Goal: Feedback & Contribution: Contribute content

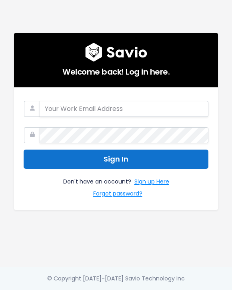
type input "[EMAIL_ADDRESS][PERSON_NAME][DOMAIN_NAME]"
click at [133, 154] on button "Sign In" at bounding box center [116, 160] width 185 height 20
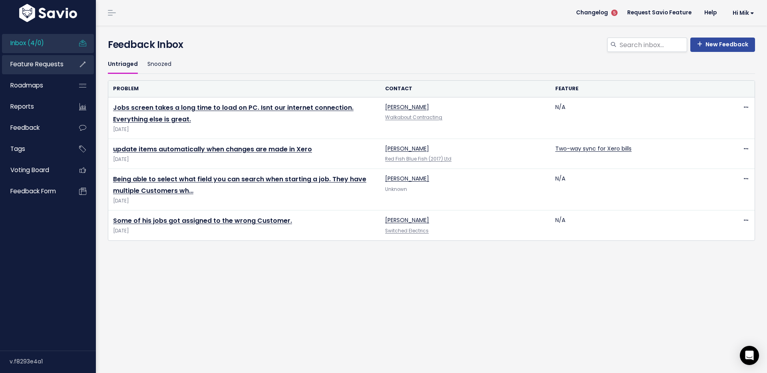
click at [50, 62] on span "Feature Requests" at bounding box center [36, 64] width 53 height 8
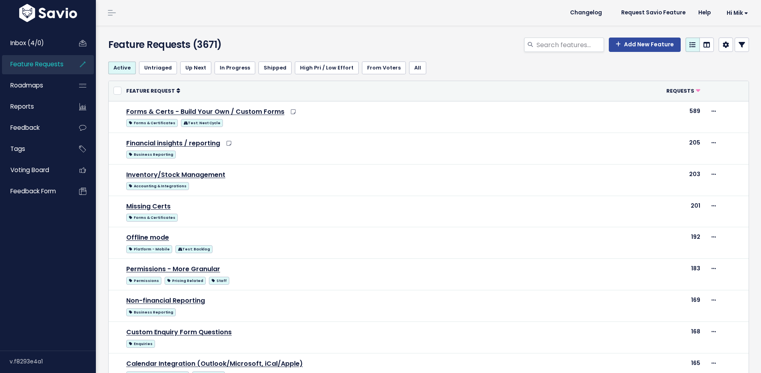
select select
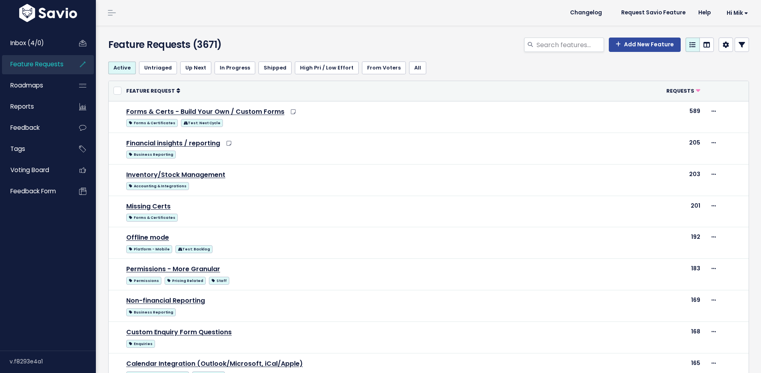
select select
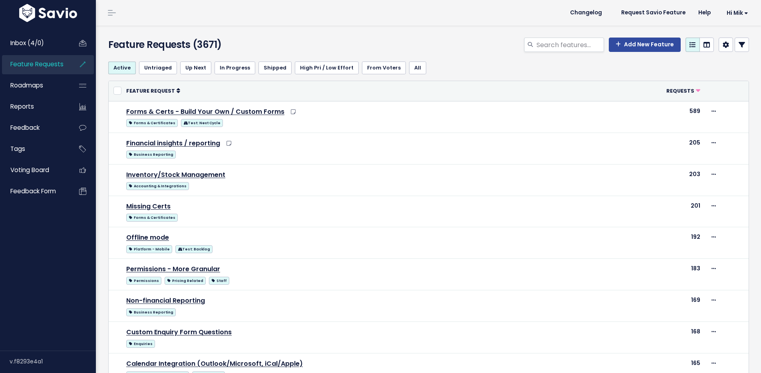
click at [739, 43] on icon at bounding box center [742, 45] width 6 height 6
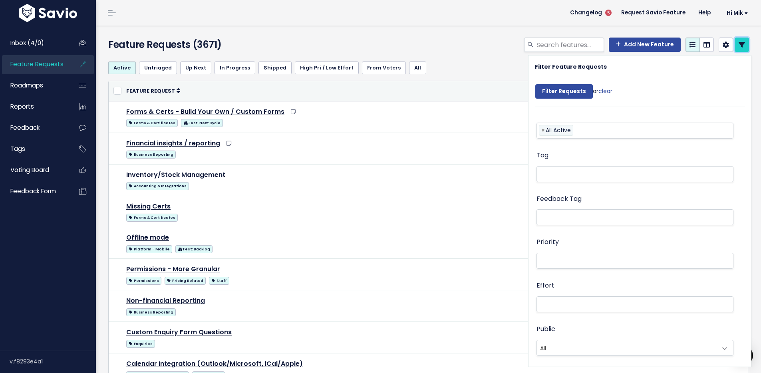
scroll to position [141, 0]
click at [631, 219] on li at bounding box center [633, 216] width 189 height 8
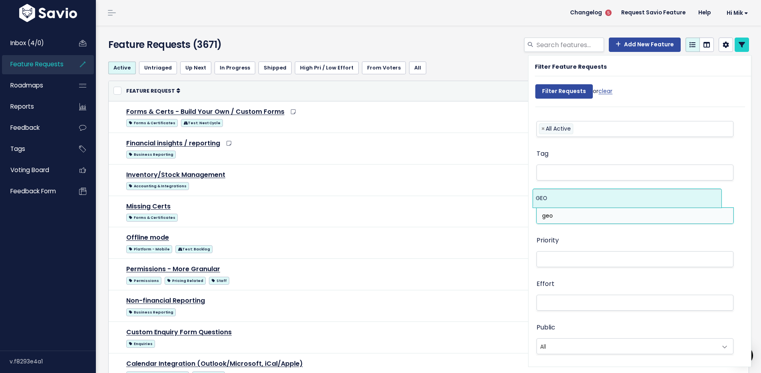
type input "geo"
select select "13383"
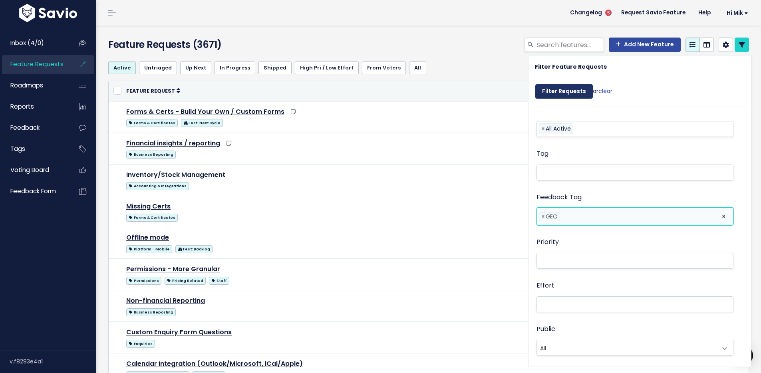
click at [563, 92] on input "Filter Requests" at bounding box center [564, 91] width 58 height 14
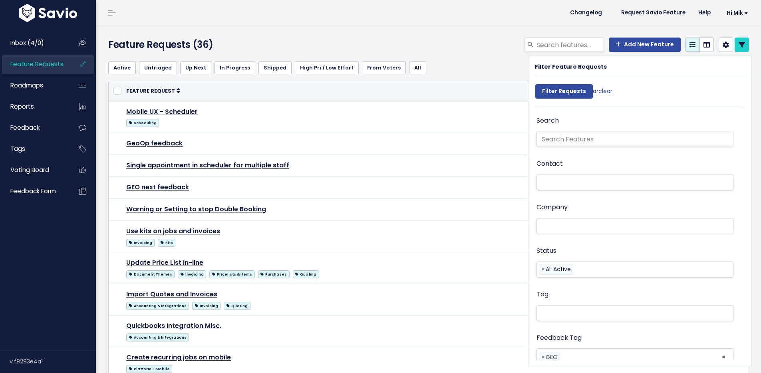
select select
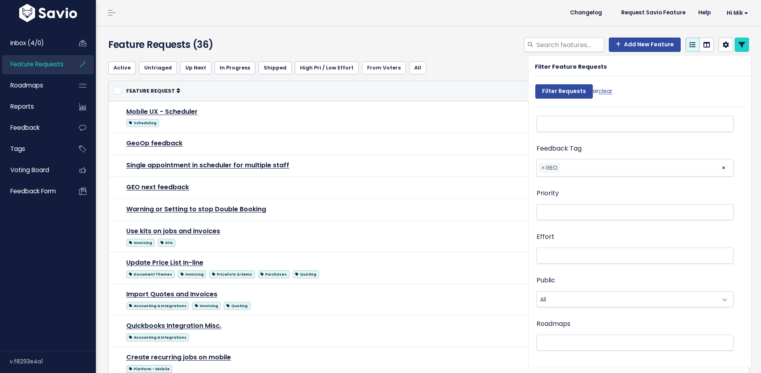
select select
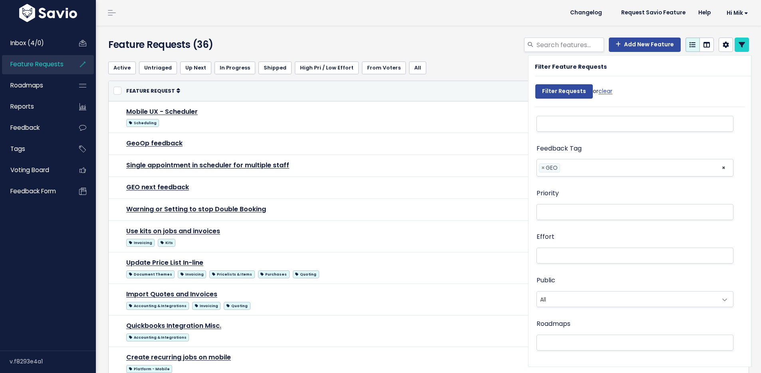
select select
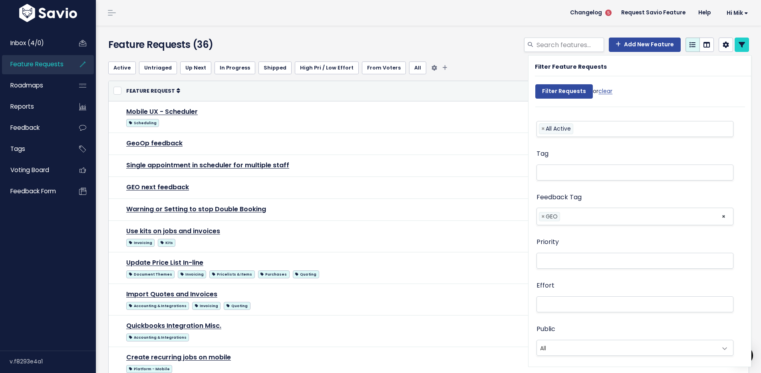
click at [486, 70] on ul "Active Untriaged Up Next In Progress Shipped High Pri / Low Effort From Voters …" at bounding box center [428, 68] width 641 height 13
click at [740, 42] on link at bounding box center [742, 45] width 14 height 14
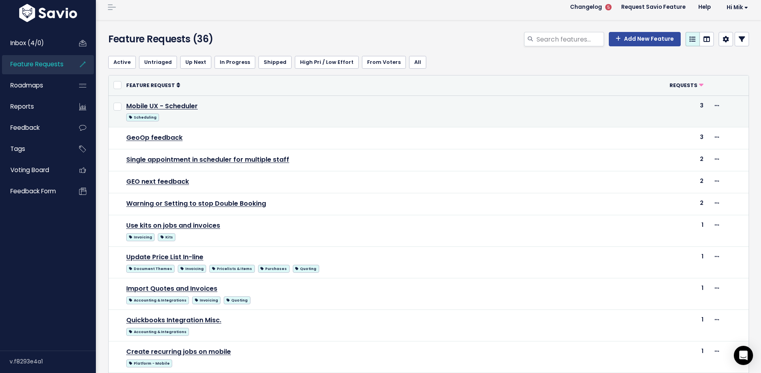
scroll to position [12, 0]
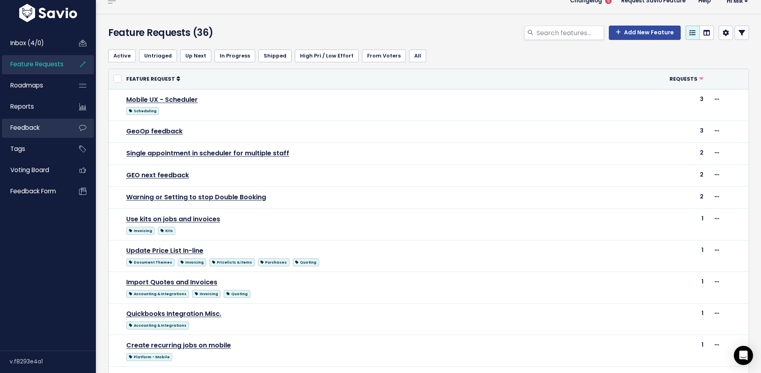
click at [56, 123] on link "Feedback" at bounding box center [34, 128] width 64 height 18
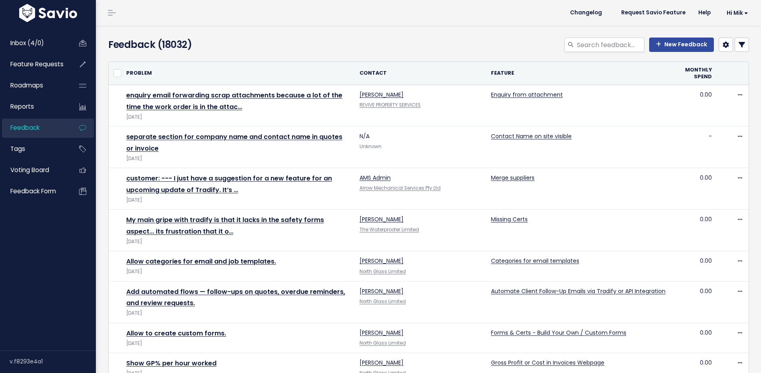
select select
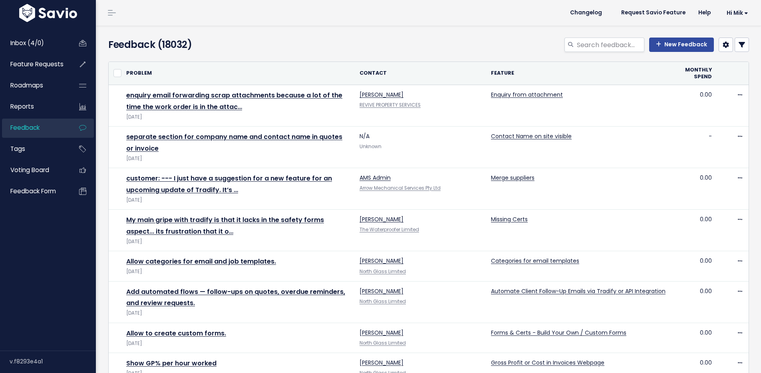
select select
click at [735, 40] on link at bounding box center [742, 45] width 14 height 14
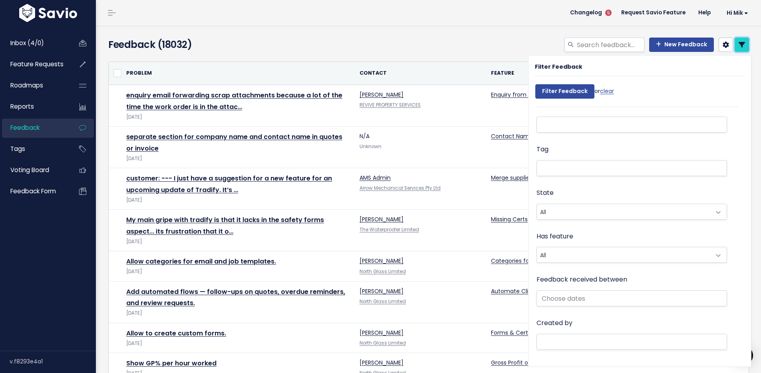
scroll to position [57, 0]
click at [571, 209] on li at bounding box center [630, 213] width 182 height 8
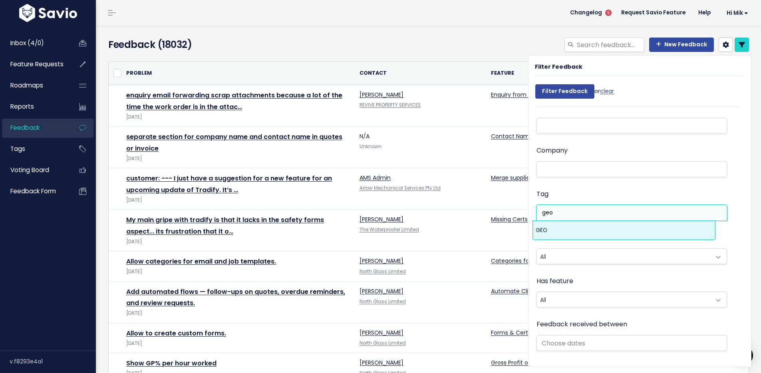
type input "geo"
select select "13383"
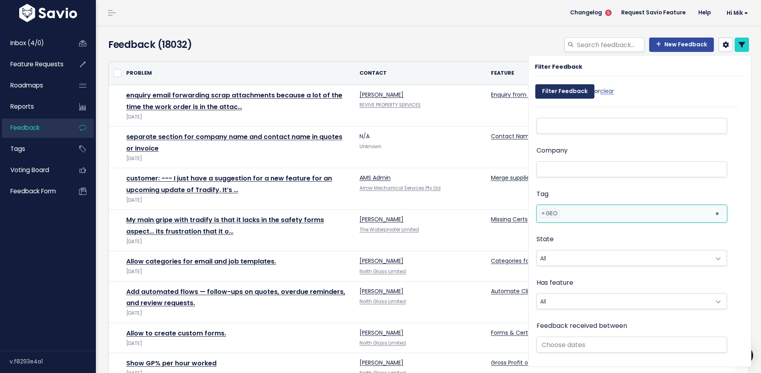
click at [575, 89] on input "Filter Feedback" at bounding box center [564, 91] width 59 height 14
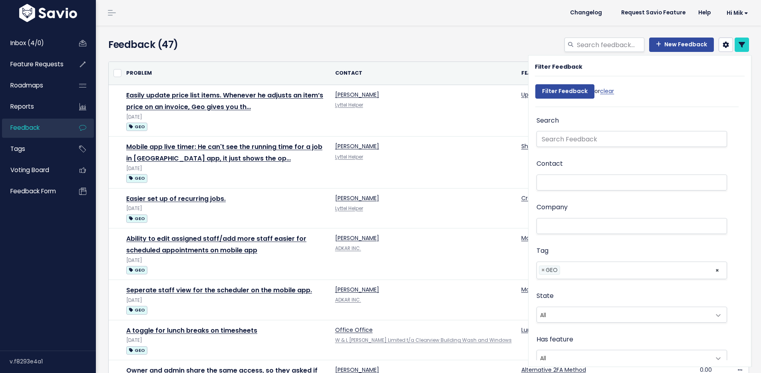
select select
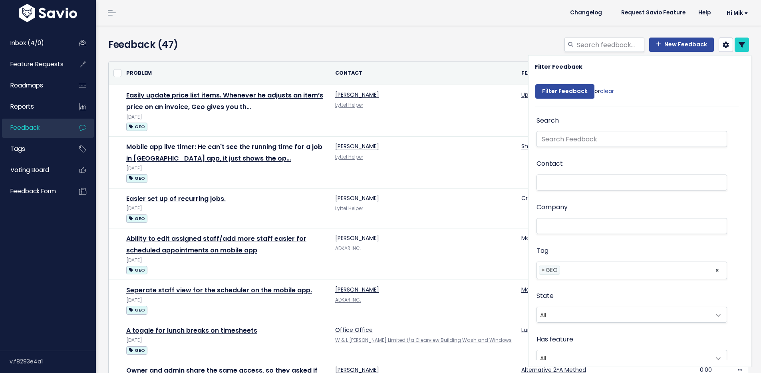
select select
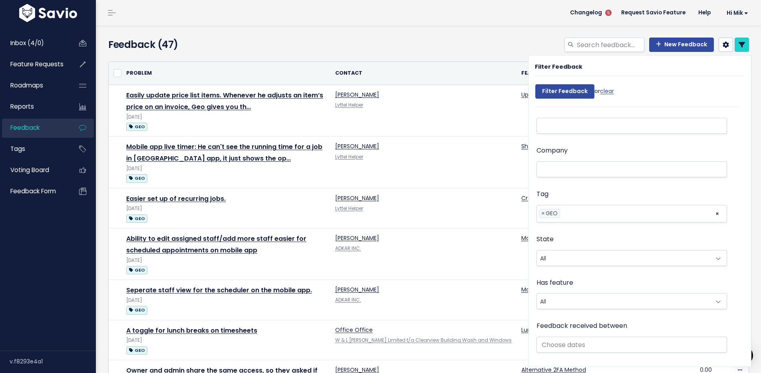
click at [469, 52] on div "New Feedback" at bounding box center [538, 47] width 436 height 18
click at [741, 40] on link at bounding box center [742, 45] width 14 height 14
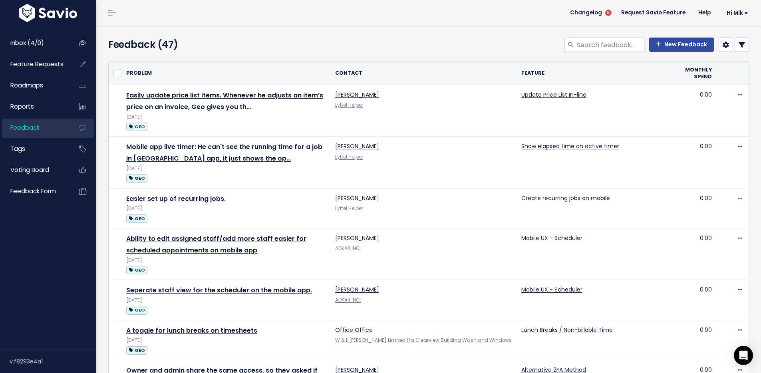
click at [735, 42] on link at bounding box center [742, 45] width 14 height 14
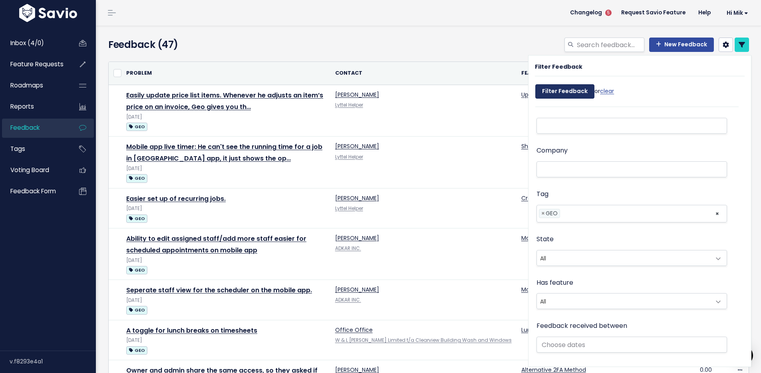
click at [555, 88] on input "Filter Feedback" at bounding box center [564, 91] width 59 height 14
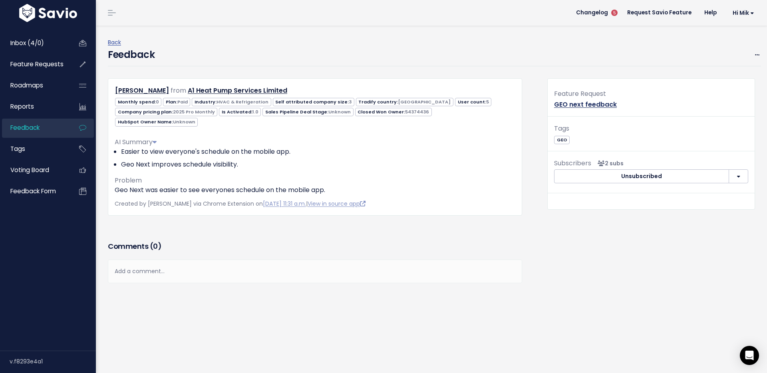
click at [581, 104] on link "GEO next feedback" at bounding box center [585, 104] width 63 height 9
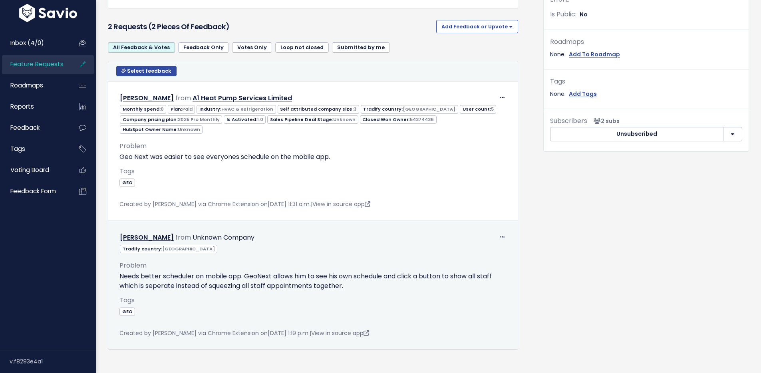
scroll to position [273, 0]
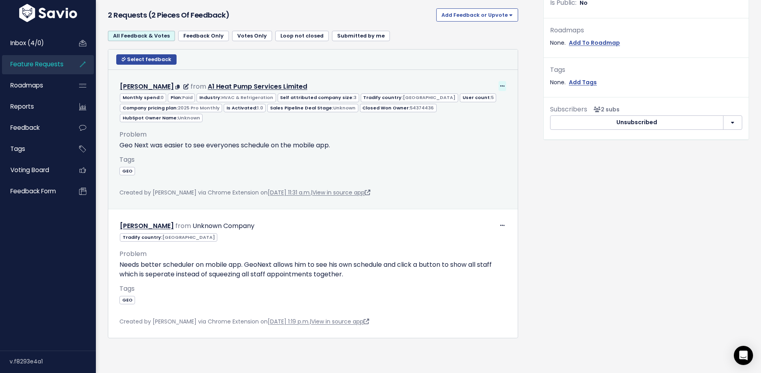
click at [500, 84] on icon at bounding box center [502, 86] width 4 height 5
click at [474, 104] on link "Edit" at bounding box center [479, 108] width 58 height 16
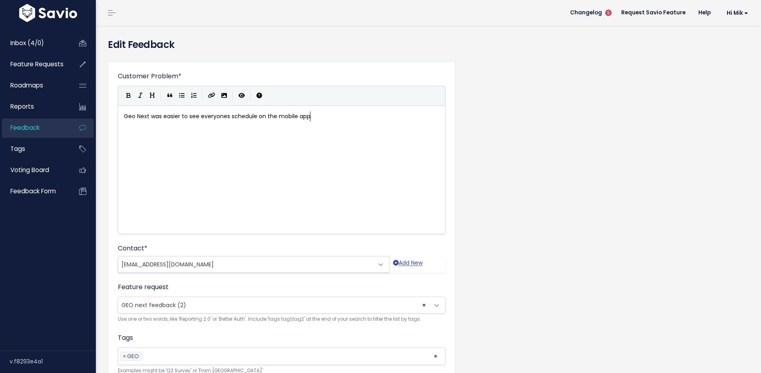
scroll to position [73, 0]
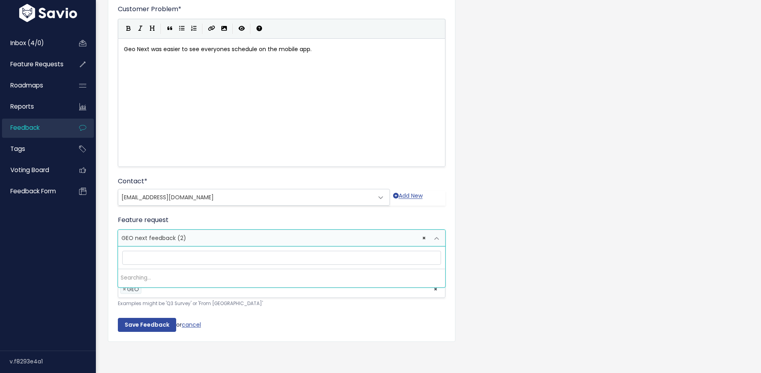
click at [210, 233] on span "× GEO next feedback (2)" at bounding box center [273, 238] width 311 height 16
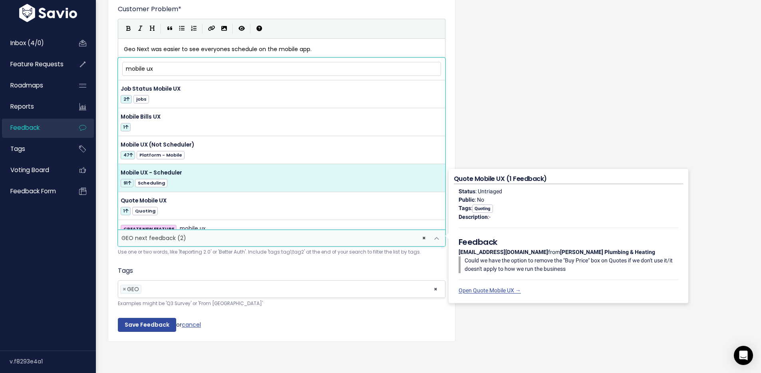
type input "mobile ux"
select select "22929"
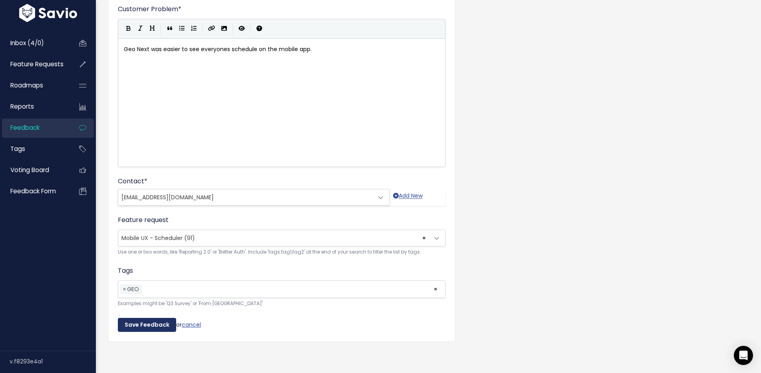
click at [144, 318] on input "Save Feedback" at bounding box center [147, 325] width 58 height 14
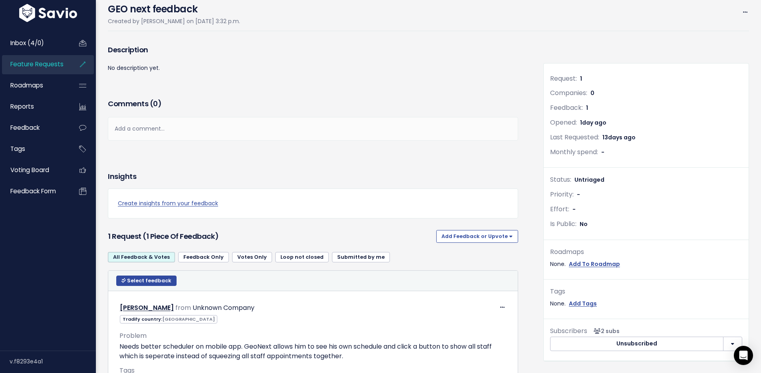
scroll to position [173, 0]
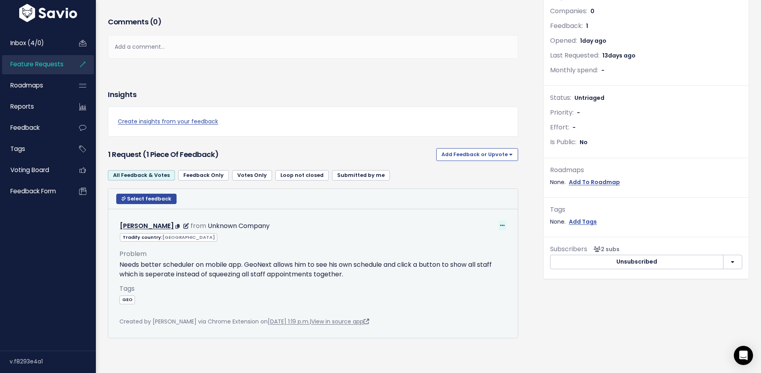
click at [500, 223] on icon at bounding box center [502, 225] width 4 height 5
click at [484, 240] on link "Edit" at bounding box center [479, 248] width 58 height 16
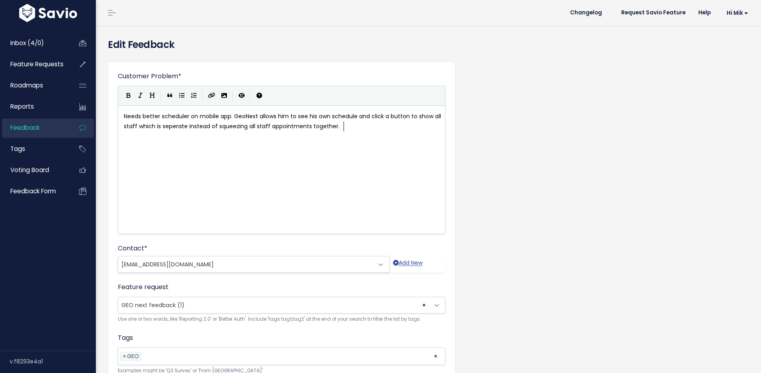
scroll to position [1, 0]
click at [246, 299] on span "× GEO next feedback (1)" at bounding box center [273, 305] width 311 height 16
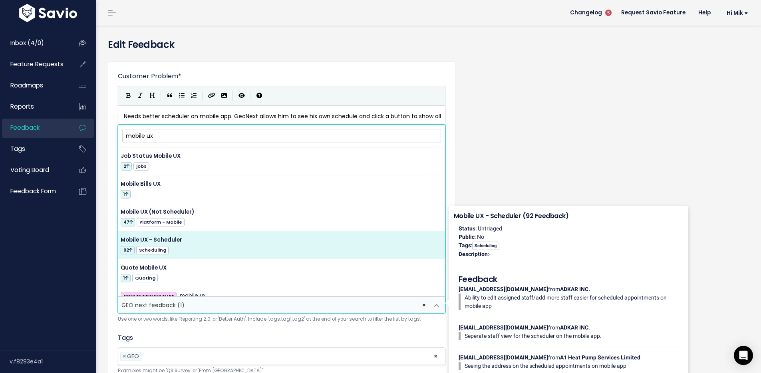
type input "mobile ux"
select select "22929"
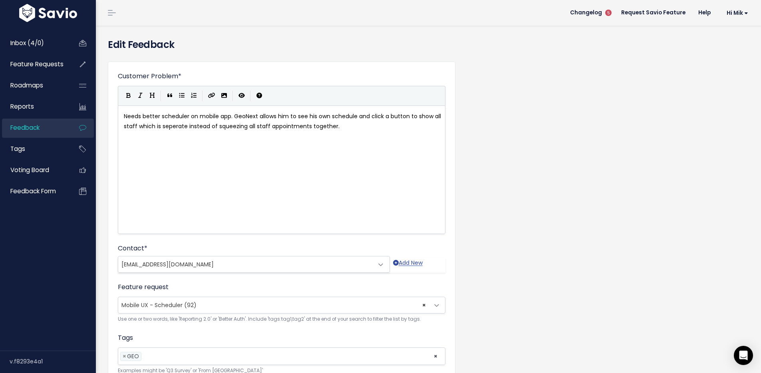
scroll to position [73, 0]
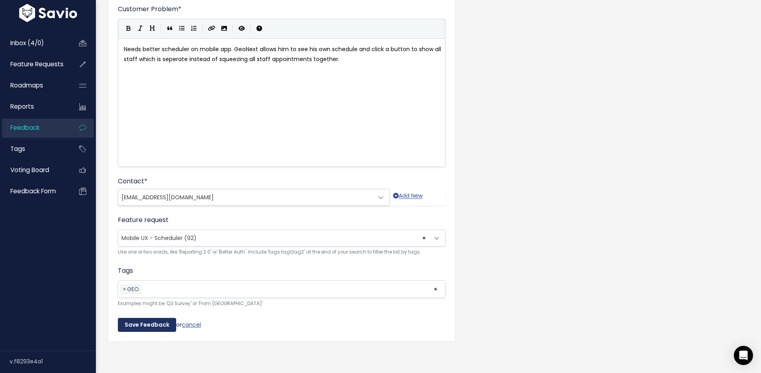
click at [140, 318] on input "Save Feedback" at bounding box center [147, 325] width 58 height 14
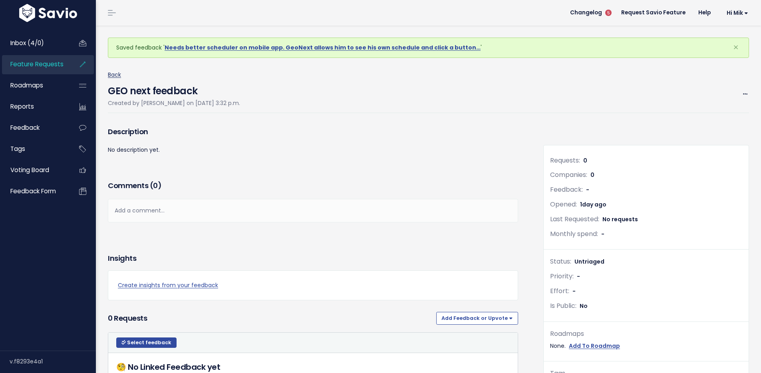
click at [116, 74] on link "Back" at bounding box center [114, 75] width 13 height 8
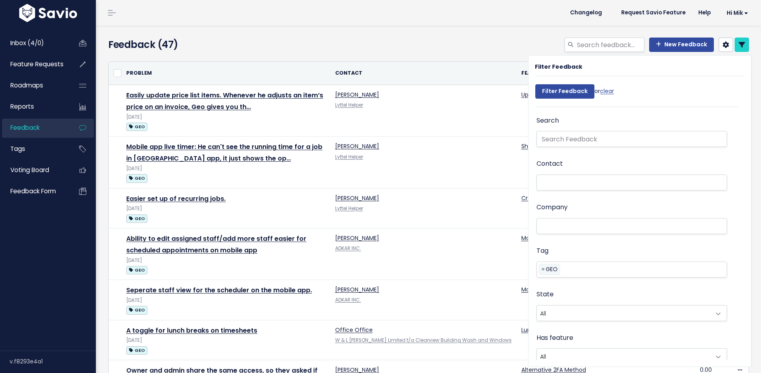
select select
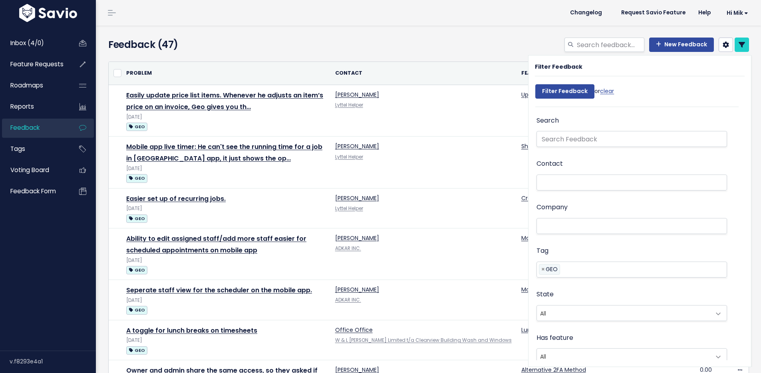
select select
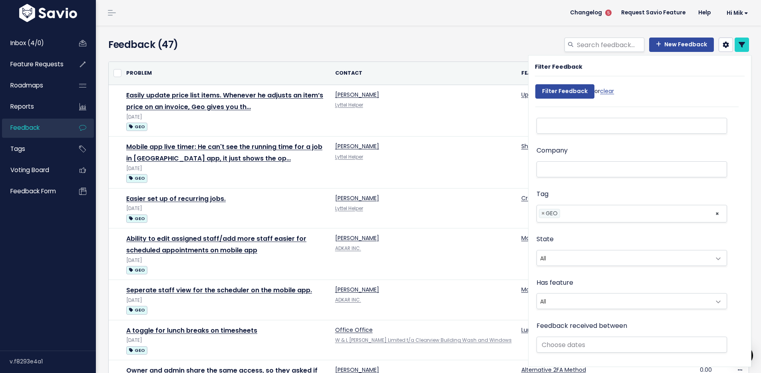
click at [491, 35] on div "Feedback (47) New Feedback" at bounding box center [427, 41] width 663 height 30
click at [740, 43] on link at bounding box center [742, 45] width 14 height 14
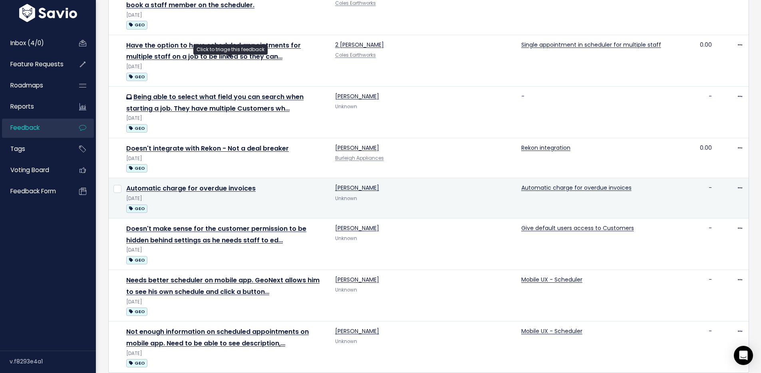
scroll to position [705, 0]
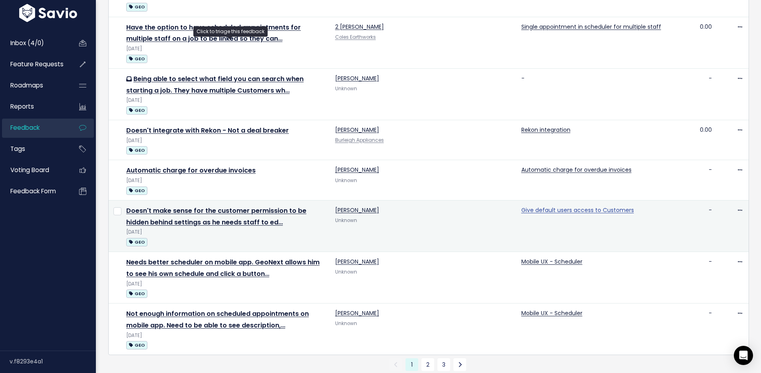
click at [551, 206] on link "Give default users access to Customers" at bounding box center [577, 210] width 113 height 8
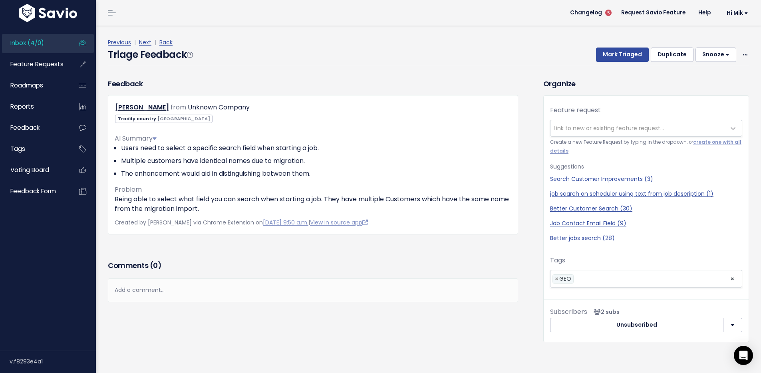
click at [488, 118] on div "Tradify country: Canada" at bounding box center [313, 118] width 409 height 10
click at [146, 189] on icon at bounding box center [148, 190] width 6 height 6
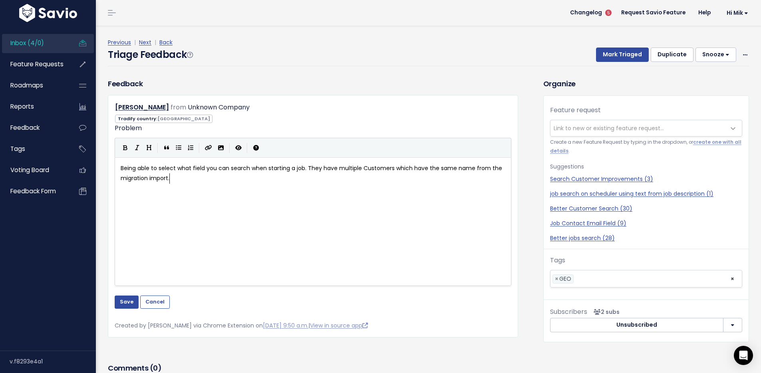
scroll to position [1, 0]
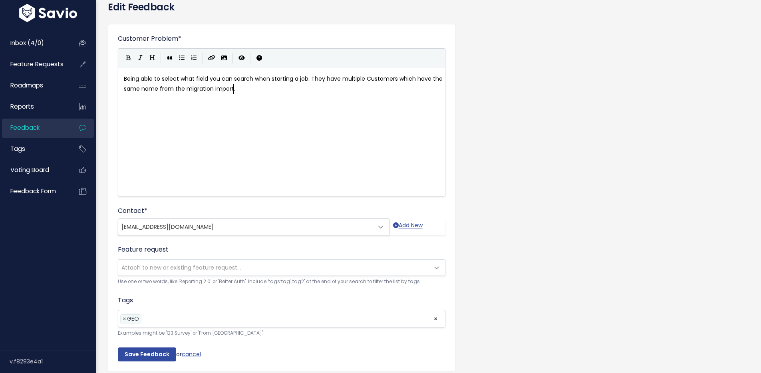
scroll to position [73, 0]
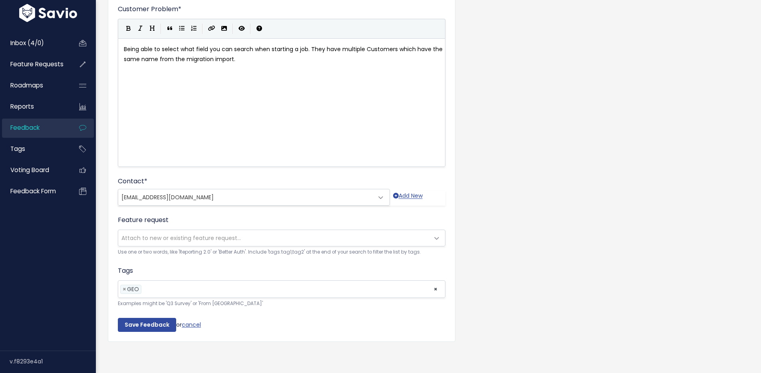
click at [200, 234] on span "Attach to new or existing feature request..." at bounding box center [180, 238] width 119 height 8
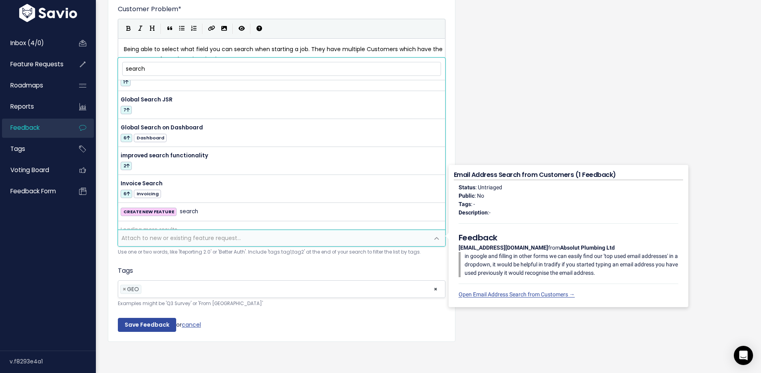
scroll to position [446, 0]
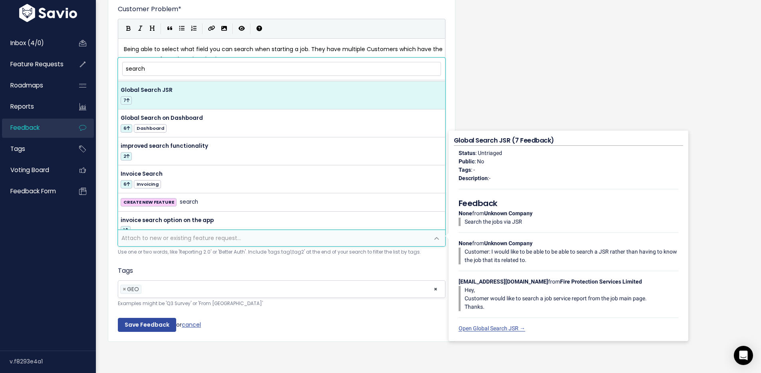
drag, startPoint x: 193, startPoint y: 62, endPoint x: 91, endPoint y: 54, distance: 102.6
click at [91, 54] on body "Inbox (4/0) Feature Requests Roadmaps" at bounding box center [380, 153] width 761 height 440
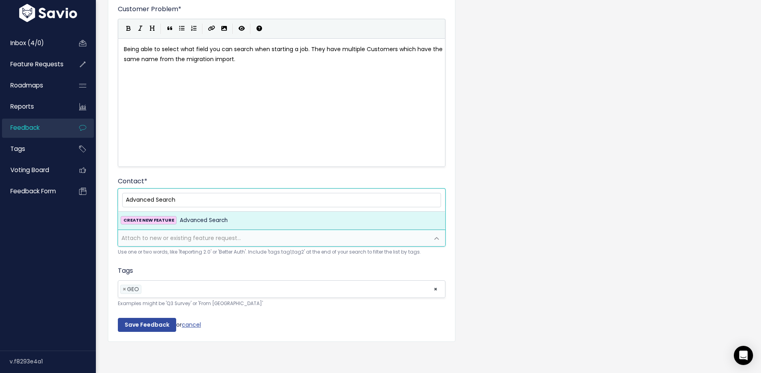
type input "Advanced Search"
click at [239, 216] on div "CREATE NEW FEATURE Advanced Search" at bounding box center [282, 221] width 322 height 10
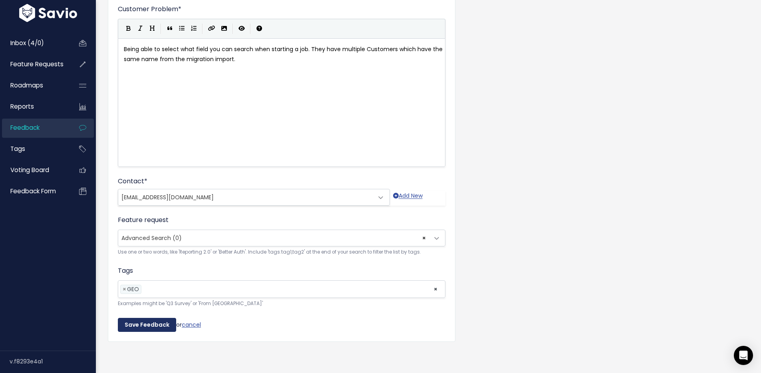
click at [127, 318] on input "Save Feedback" at bounding box center [147, 325] width 58 height 14
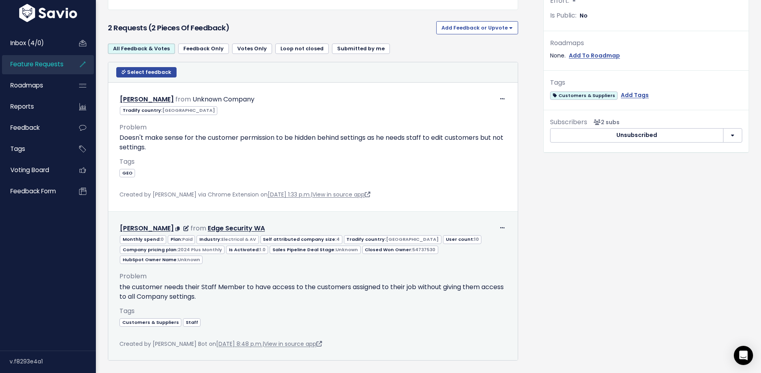
scroll to position [218, 0]
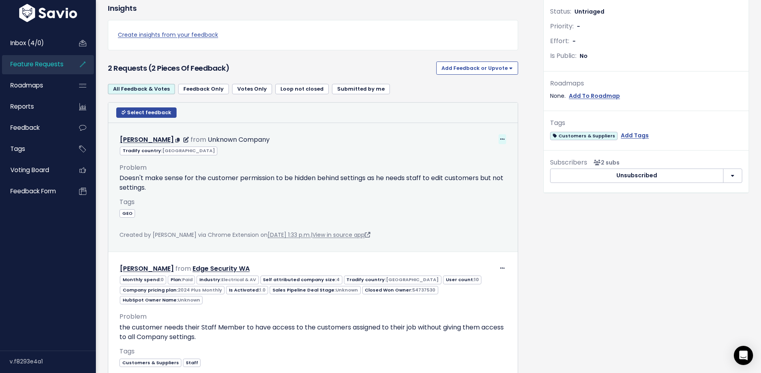
click at [500, 137] on icon at bounding box center [502, 139] width 4 height 5
click at [474, 158] on link "Edit" at bounding box center [479, 161] width 58 height 16
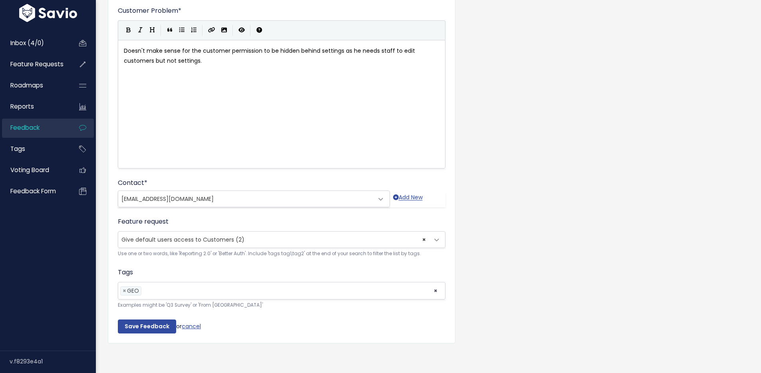
scroll to position [73, 0]
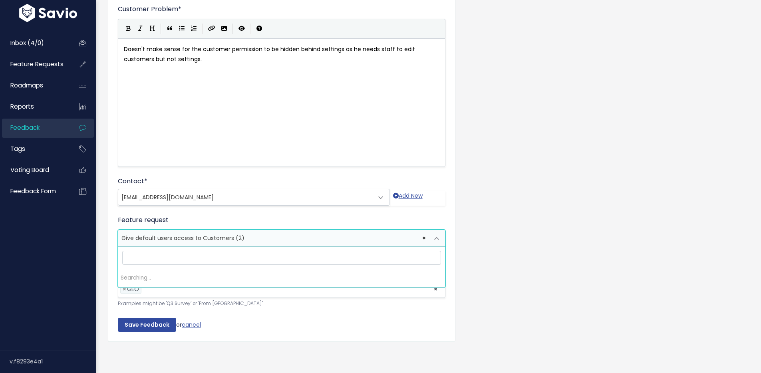
click at [255, 234] on span "× Give default users access to Customers (2)" at bounding box center [273, 238] width 311 height 16
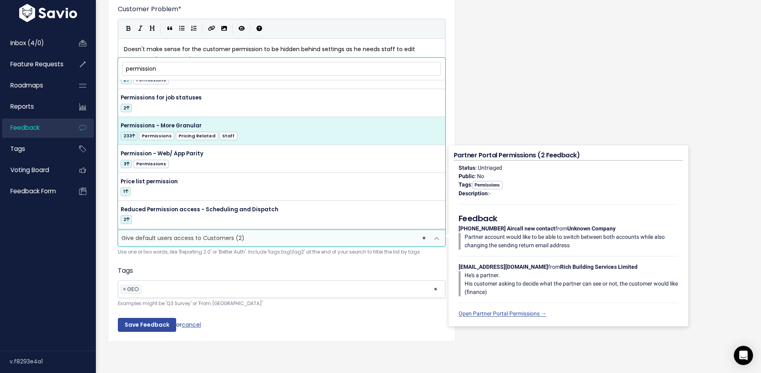
scroll to position [103, 0]
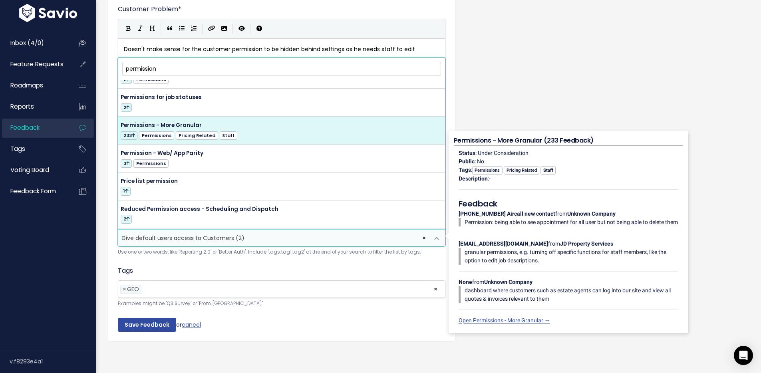
type input "permission"
select select "13494"
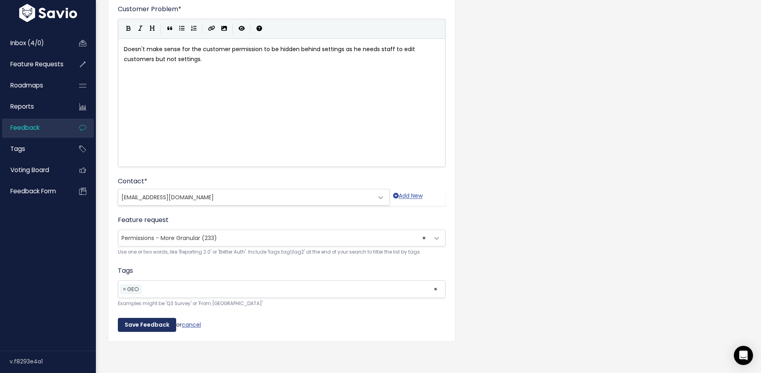
click at [155, 318] on input "Save Feedback" at bounding box center [147, 325] width 58 height 14
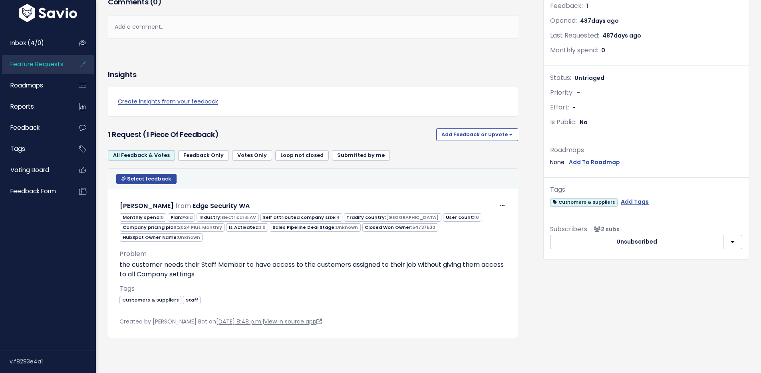
scroll to position [196, 0]
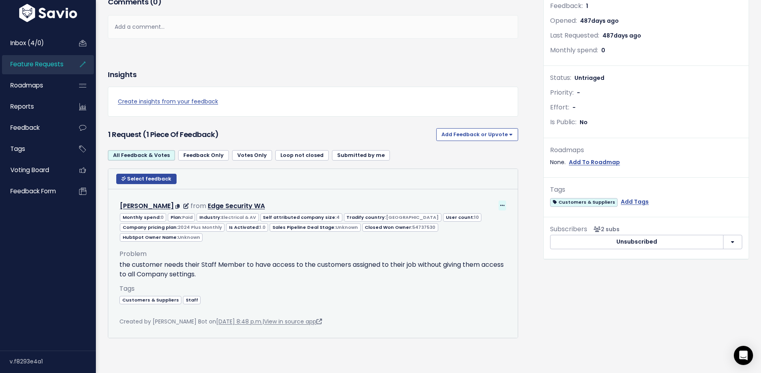
click at [499, 201] on span at bounding box center [503, 206] width 8 height 10
click at [476, 220] on link "Edit" at bounding box center [479, 228] width 58 height 16
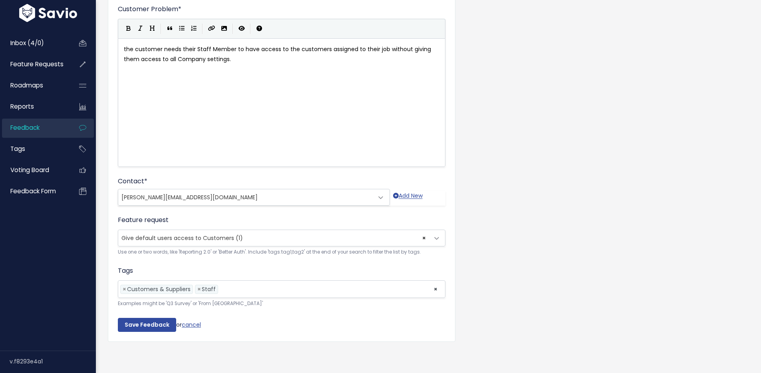
scroll to position [73, 0]
click at [307, 230] on span "× Give default users access to Customers (1)" at bounding box center [273, 238] width 311 height 16
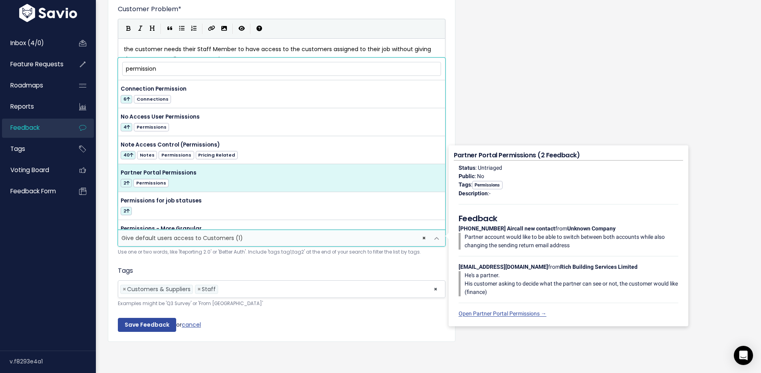
scroll to position [68, 0]
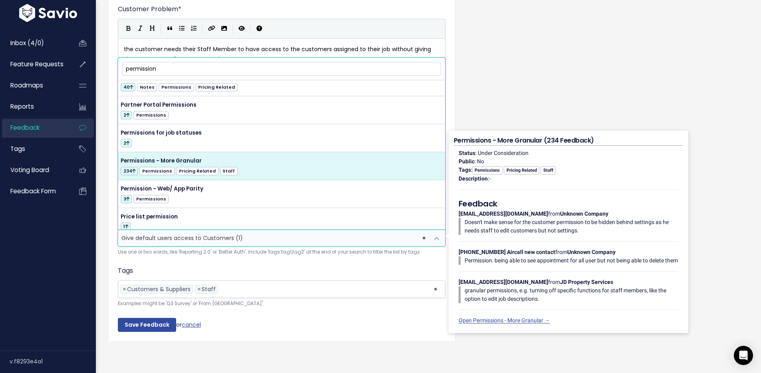
type input "permission"
select select "13494"
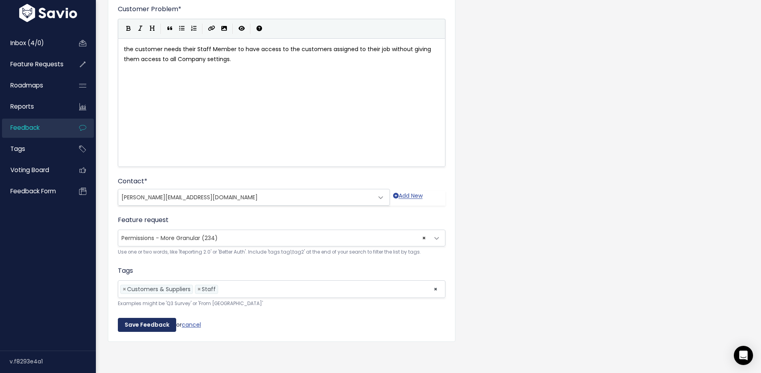
click at [143, 318] on input "Save Feedback" at bounding box center [147, 325] width 58 height 14
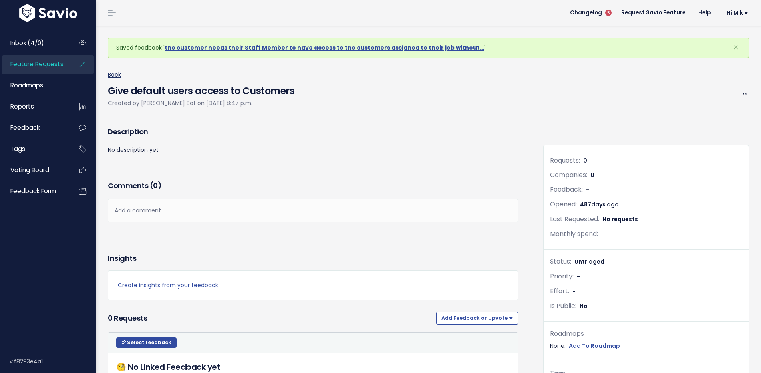
click at [117, 75] on link "Back" at bounding box center [114, 75] width 13 height 8
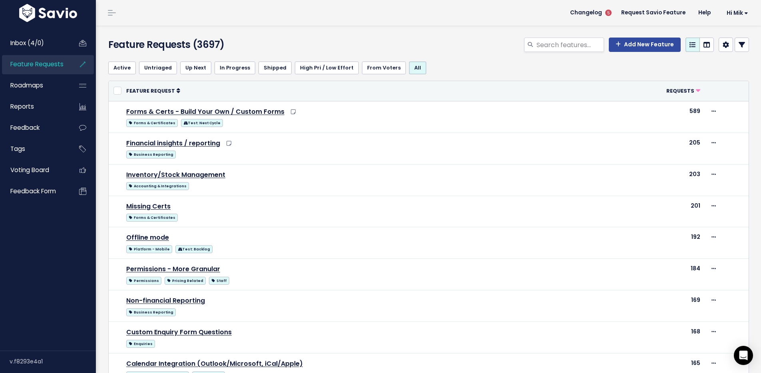
click at [736, 41] on link at bounding box center [742, 45] width 14 height 14
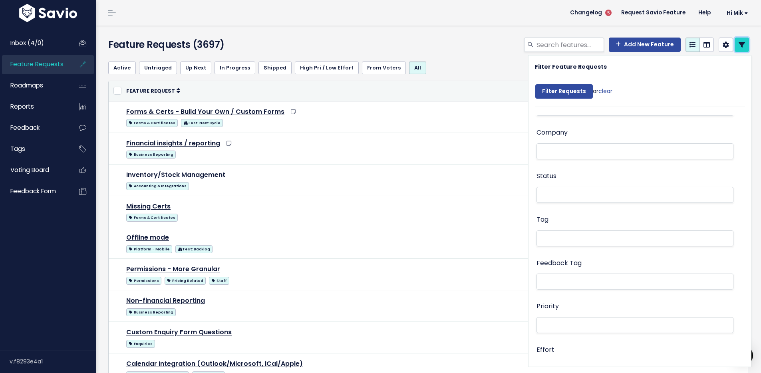
scroll to position [169, 0]
click at [577, 188] on li at bounding box center [633, 188] width 189 height 8
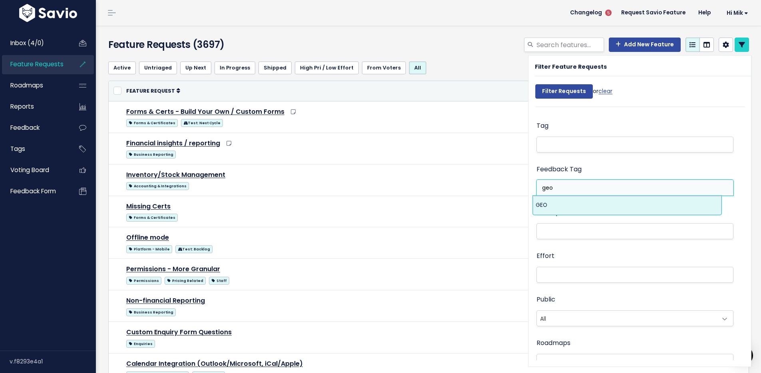
type input "geo"
select select "13383"
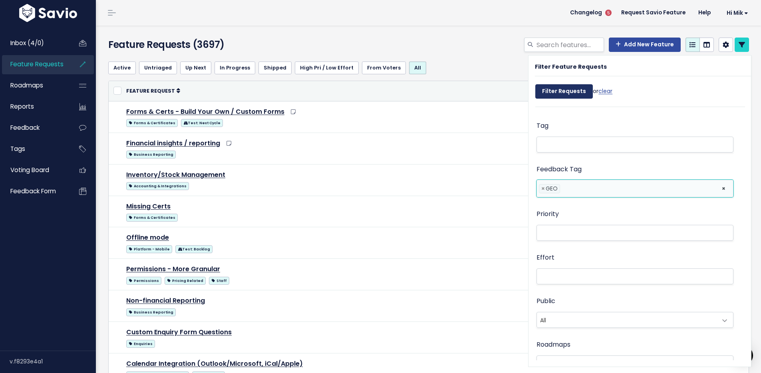
click at [569, 90] on input "Filter Requests" at bounding box center [564, 91] width 58 height 14
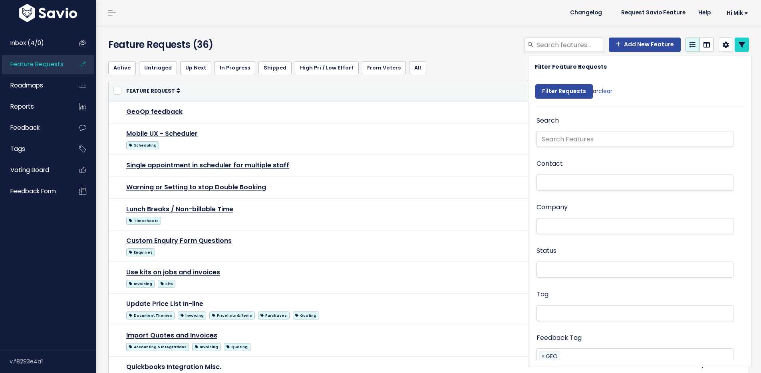
select select
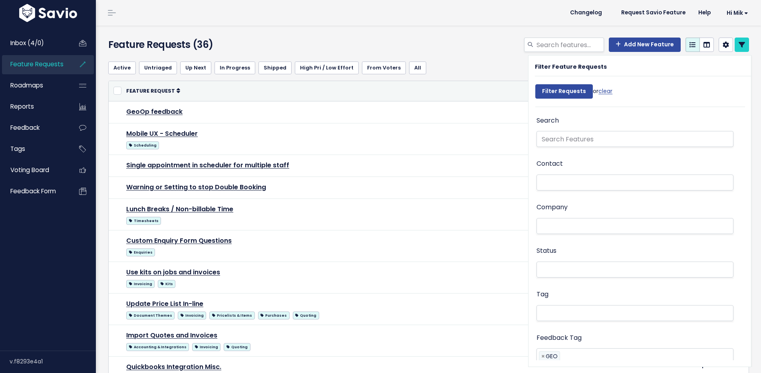
select select
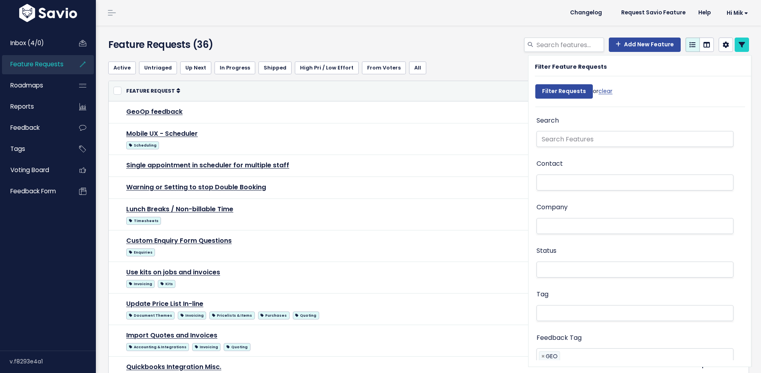
select select
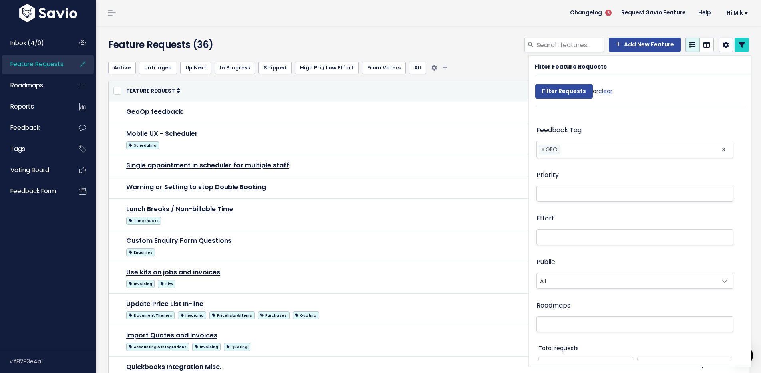
click at [480, 63] on ul "Active Untriaged Up Next In Progress Shipped High Pri / Low Effort From [GEOGRA…" at bounding box center [428, 68] width 641 height 13
click at [740, 40] on link at bounding box center [742, 45] width 14 height 14
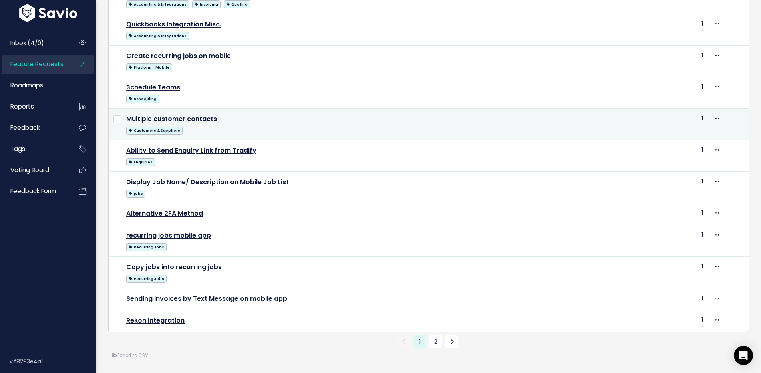
scroll to position [352, 0]
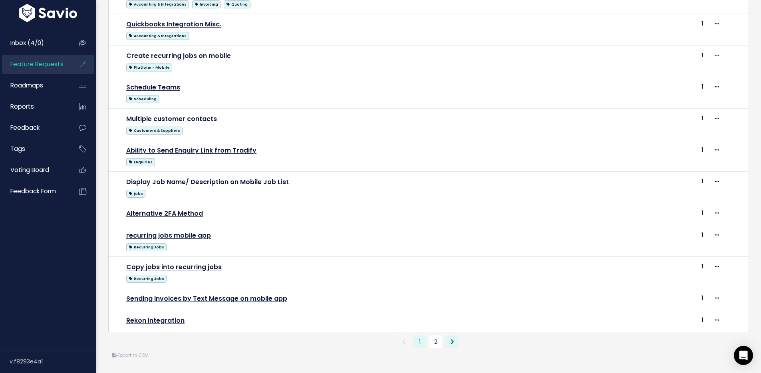
click at [451, 339] on link at bounding box center [452, 342] width 13 height 13
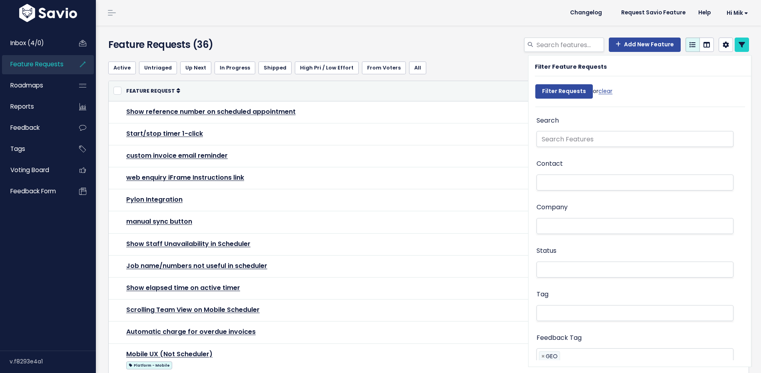
select select
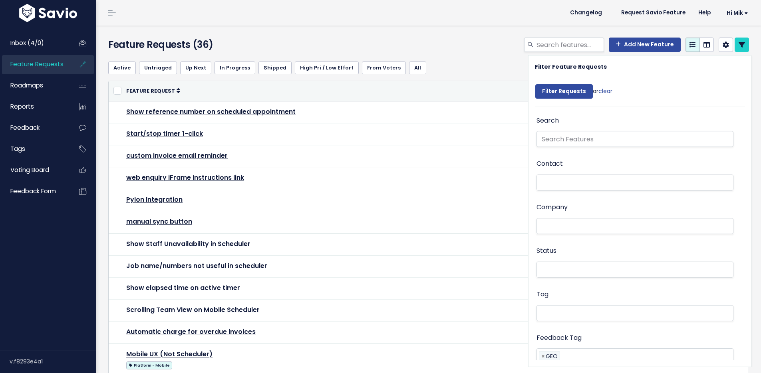
select select
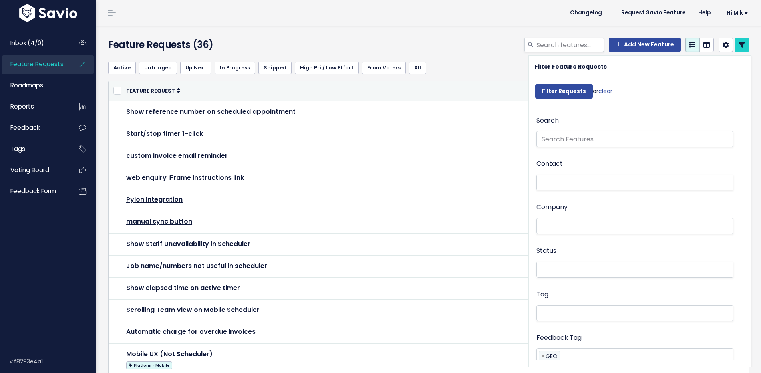
select select
click at [739, 45] on icon at bounding box center [742, 45] width 6 height 6
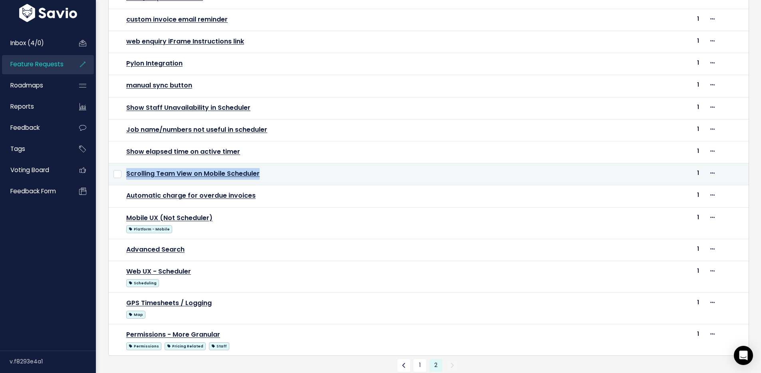
scroll to position [171, 0]
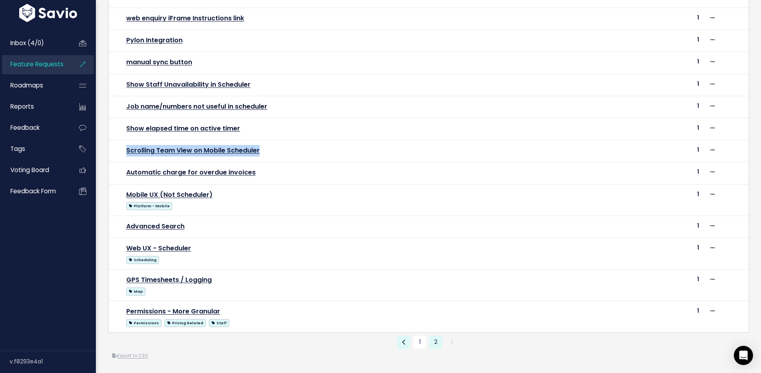
click at [403, 336] on link at bounding box center [404, 342] width 13 height 13
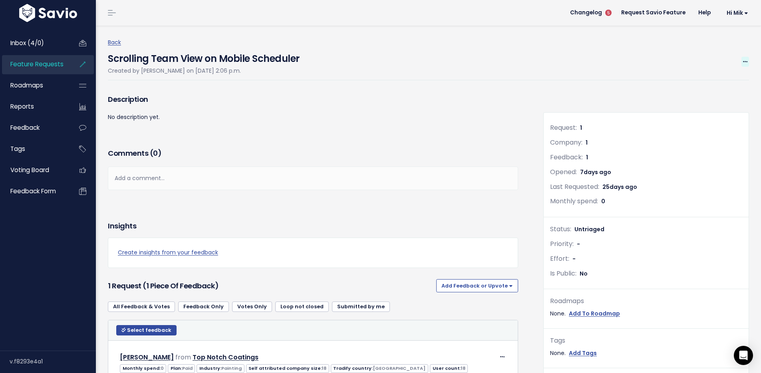
click at [743, 60] on icon at bounding box center [745, 62] width 4 height 5
click at [718, 79] on link "Edit" at bounding box center [718, 84] width 59 height 16
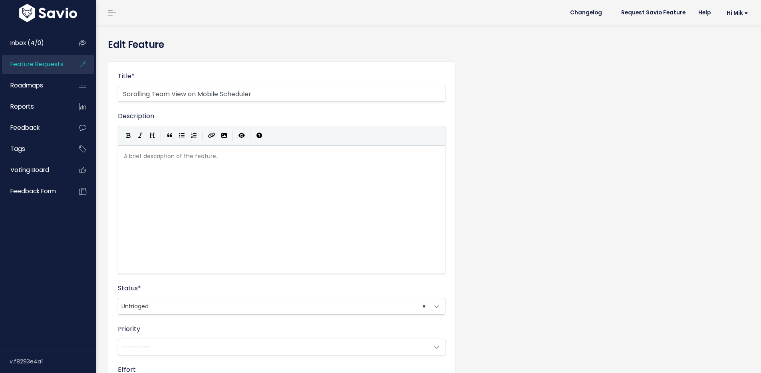
select select
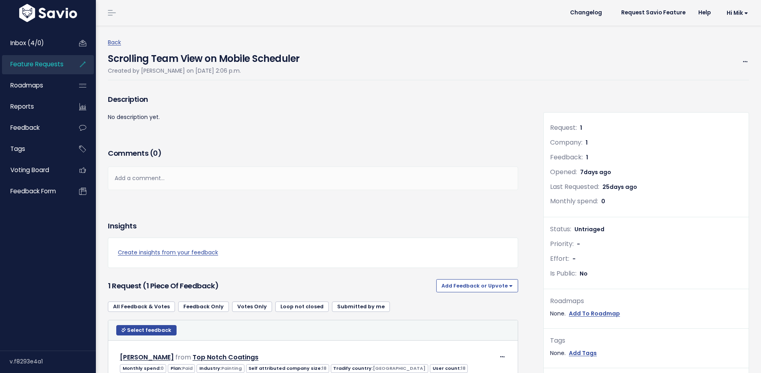
scroll to position [153, 0]
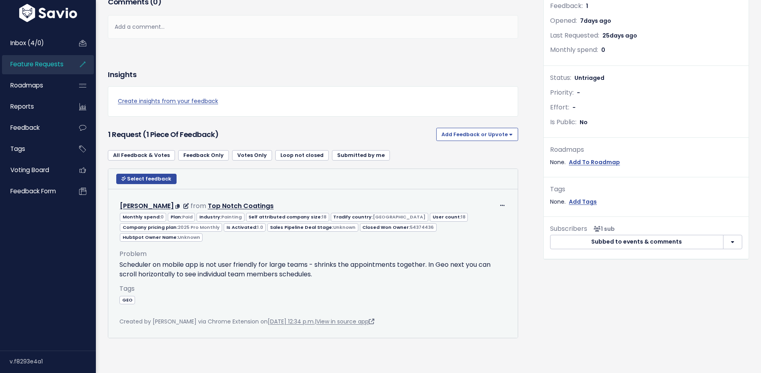
click at [177, 249] on div "Problem Scheduler on mobile app is not user friendly for large teams - shrinks …" at bounding box center [312, 264] width 387 height 31
click at [503, 201] on div "Edit Return to Inbox [GEOGRAPHIC_DATA] [PERSON_NAME] from Top Notch Coatings" at bounding box center [312, 207] width 399 height 12
click at [500, 203] on icon at bounding box center [502, 205] width 4 height 5
click at [474, 221] on link "Edit" at bounding box center [479, 227] width 58 height 16
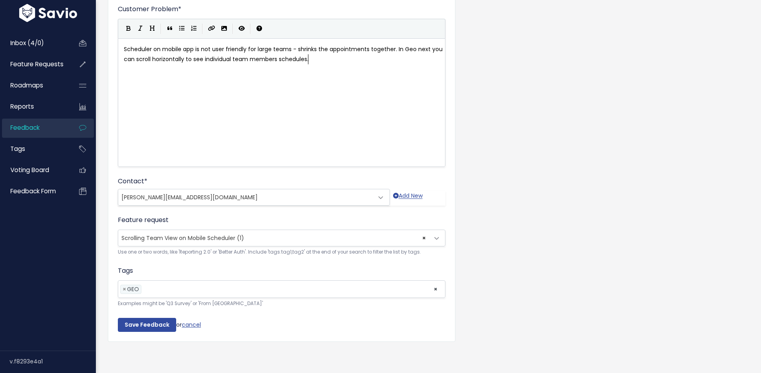
scroll to position [73, 0]
click at [271, 230] on span "× Scrolling Team View on Mobile Scheduler (1)" at bounding box center [273, 238] width 311 height 16
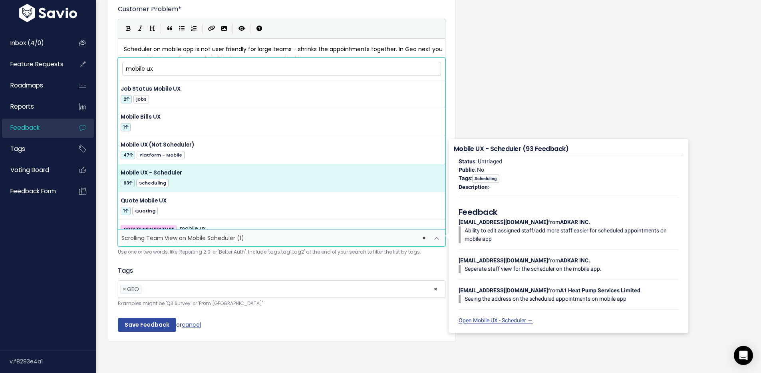
type input "mobile ux"
select select "22929"
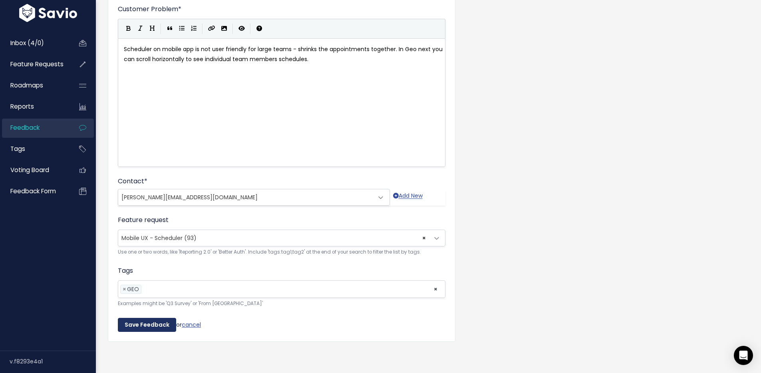
click at [148, 318] on input "Save Feedback" at bounding box center [147, 325] width 58 height 14
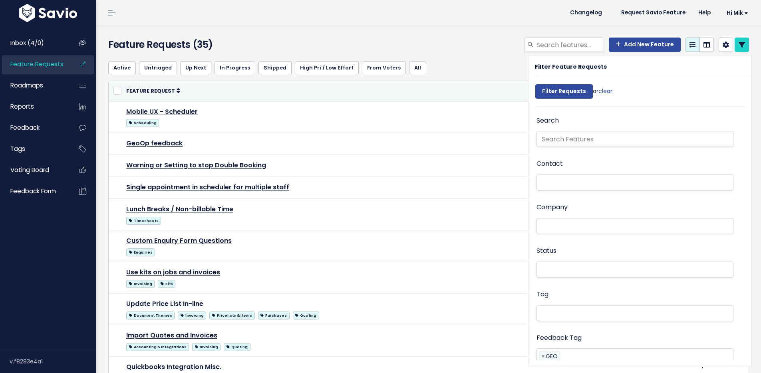
select select
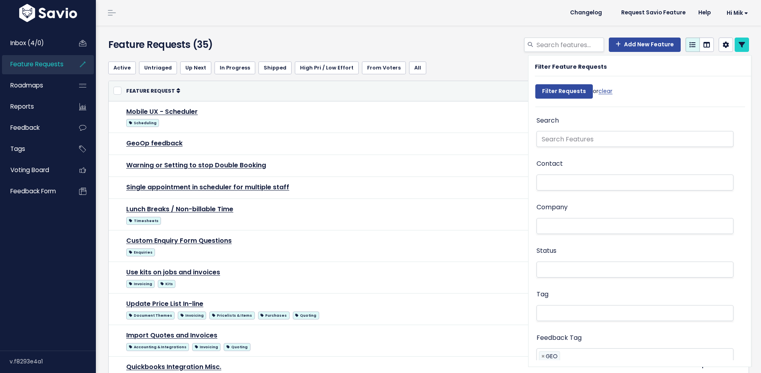
select select
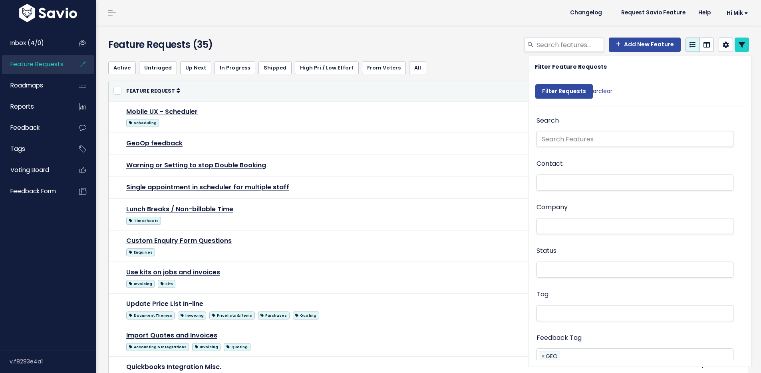
select select
click at [742, 44] on link at bounding box center [742, 45] width 14 height 14
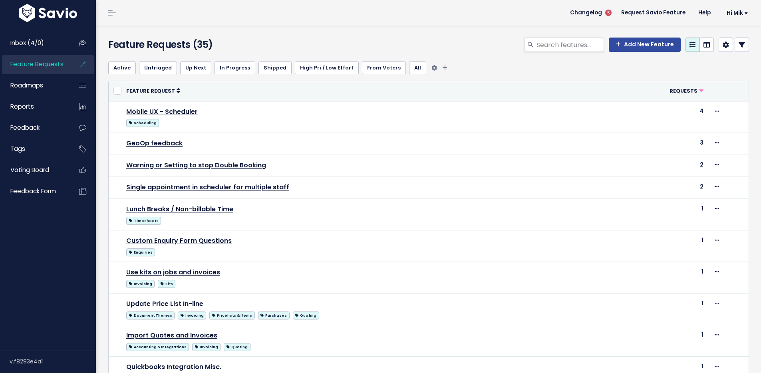
click at [452, 68] on ul "Active Untriaged Up Next In Progress Shipped High Pri / Low Effort From Voters …" at bounding box center [428, 68] width 641 height 13
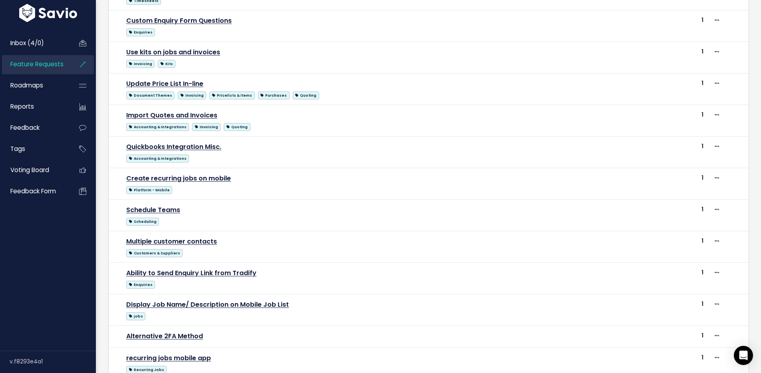
scroll to position [355, 0]
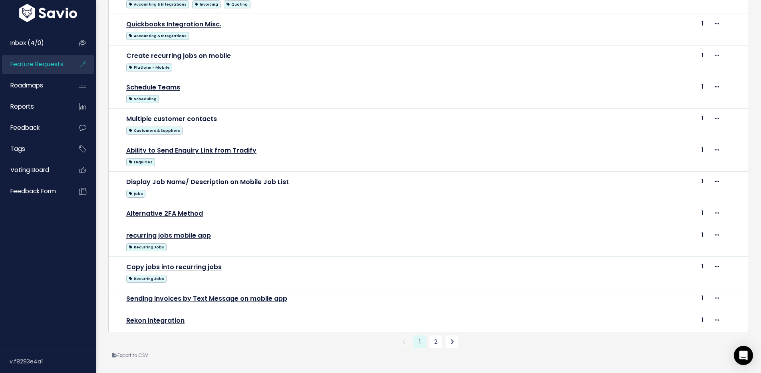
click at [128, 352] on link "Export to CSV" at bounding box center [130, 355] width 36 height 6
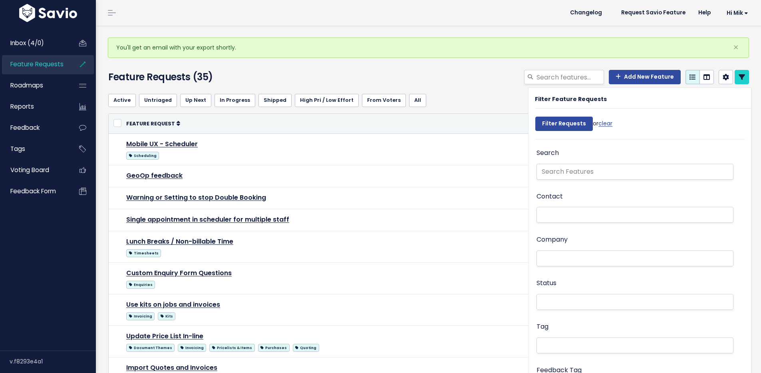
select select
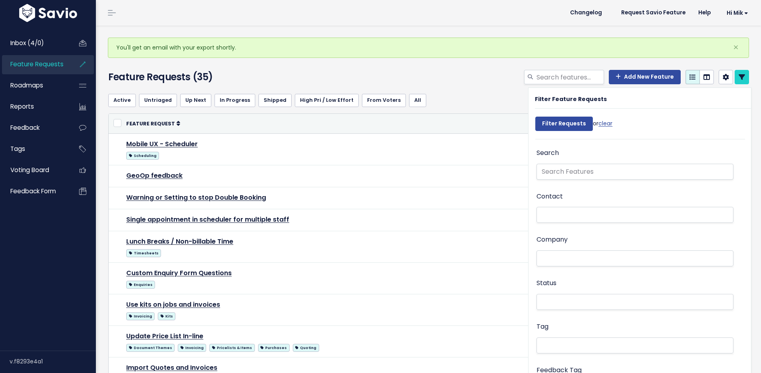
select select
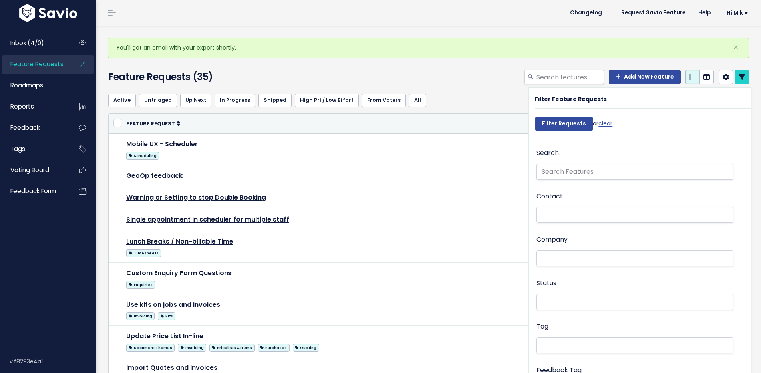
select select
click at [739, 74] on icon at bounding box center [742, 77] width 6 height 6
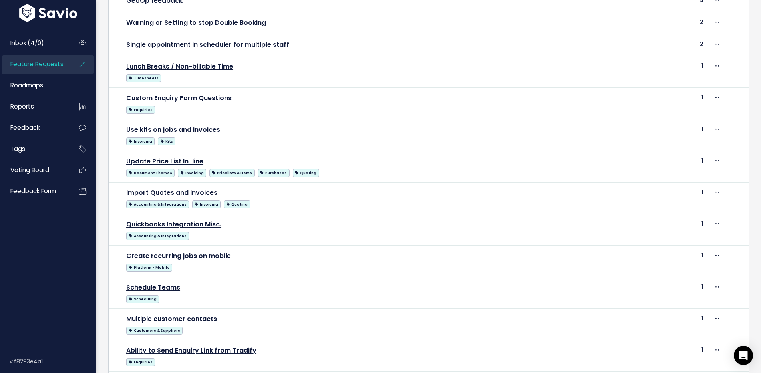
scroll to position [387, 0]
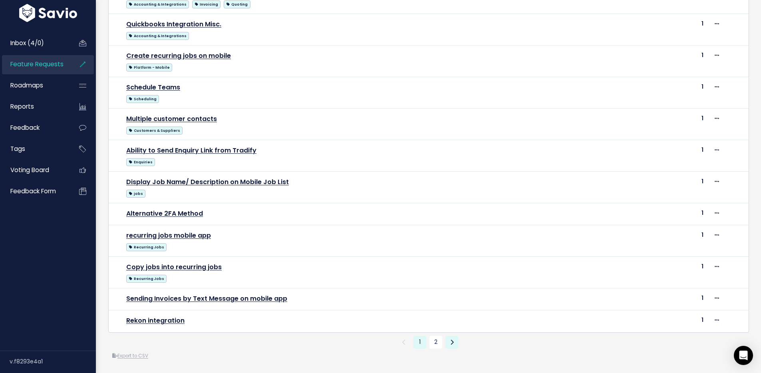
click at [450, 340] on icon at bounding box center [452, 343] width 4 height 6
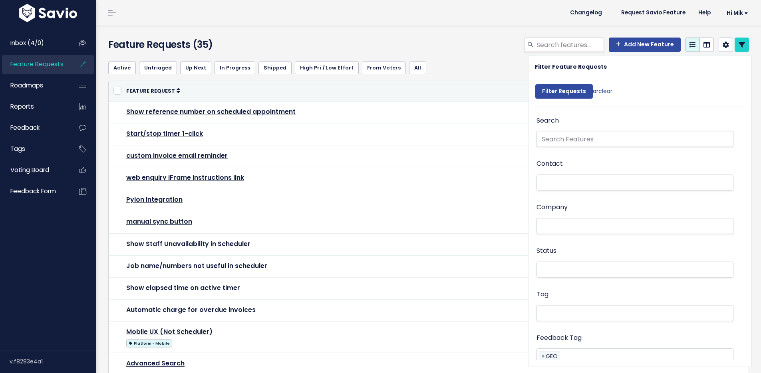
select select
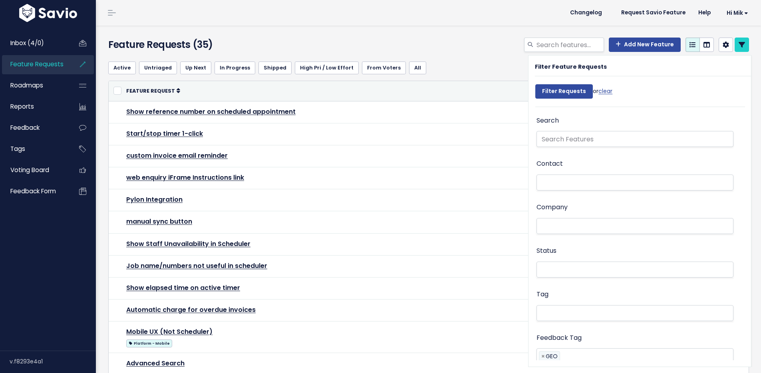
select select
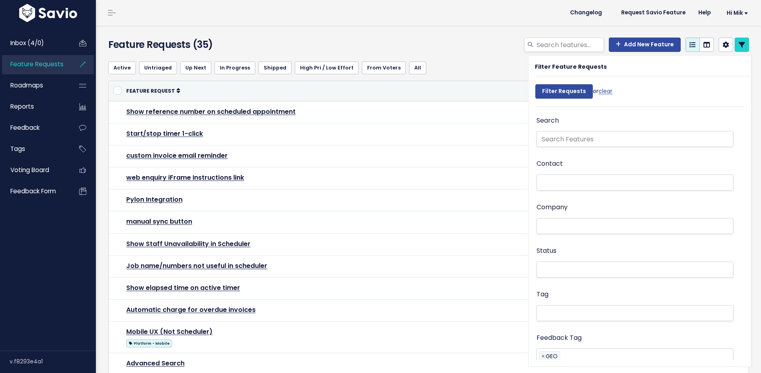
select select
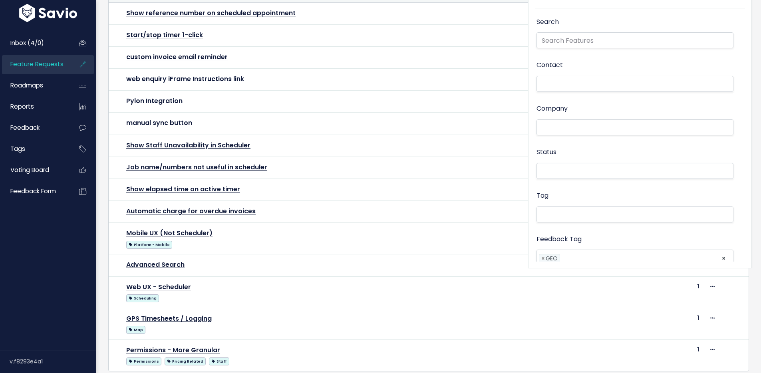
scroll to position [149, 0]
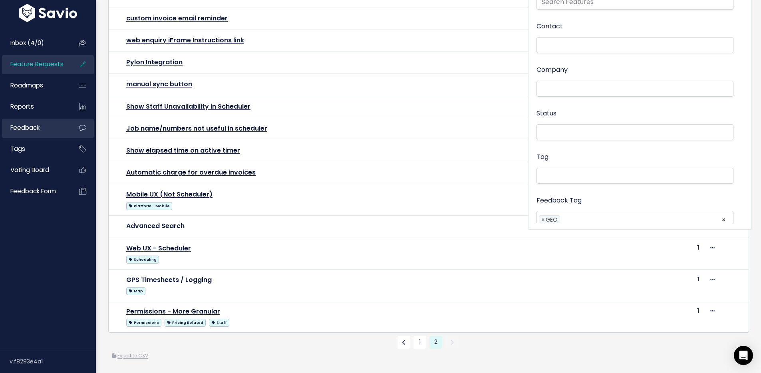
click at [23, 131] on span "Feedback" at bounding box center [24, 127] width 29 height 8
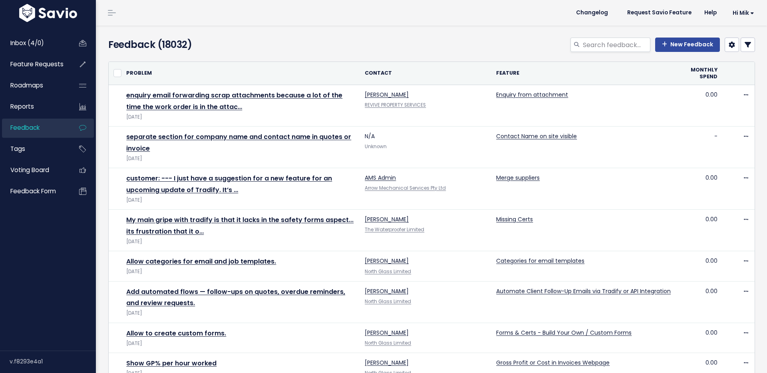
select select
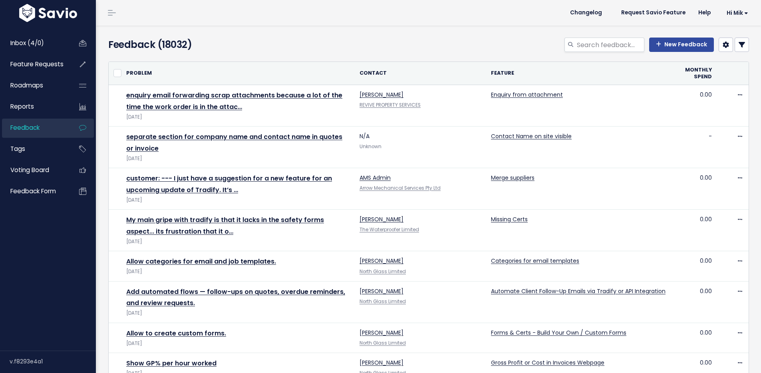
select select
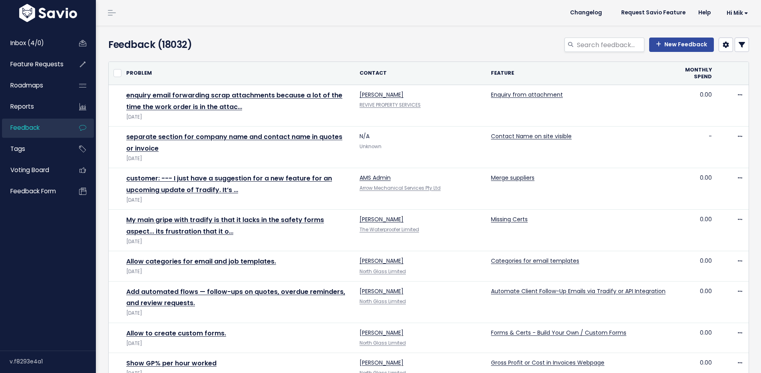
select select
click at [735, 41] on link at bounding box center [742, 45] width 14 height 14
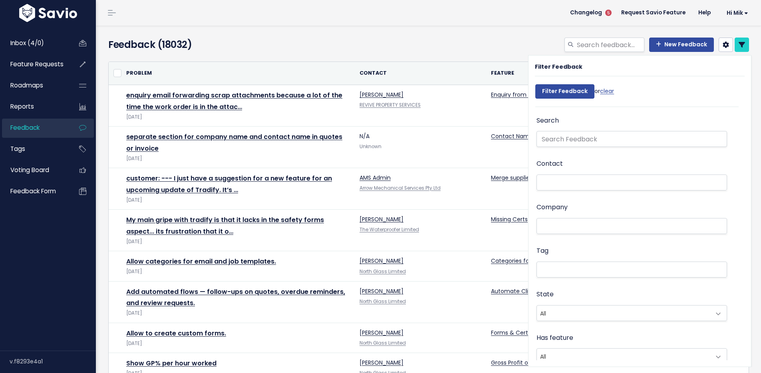
click at [555, 273] on li at bounding box center [630, 269] width 182 height 8
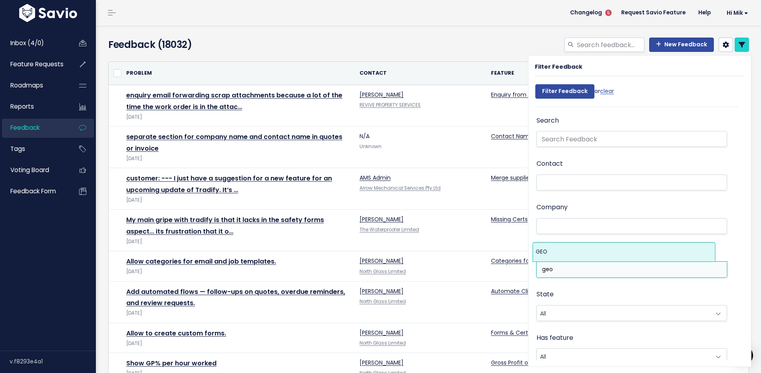
type input "geo"
select select "13383"
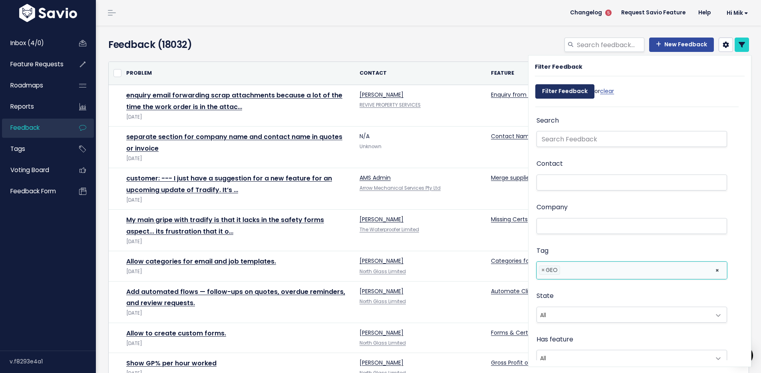
click at [549, 94] on input "Filter Feedback" at bounding box center [564, 91] width 59 height 14
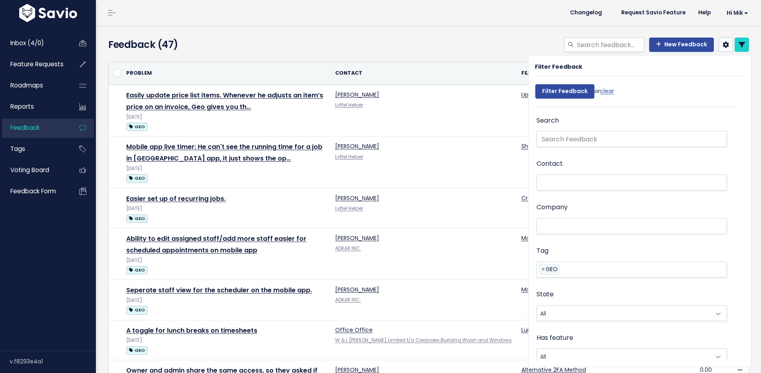
select select
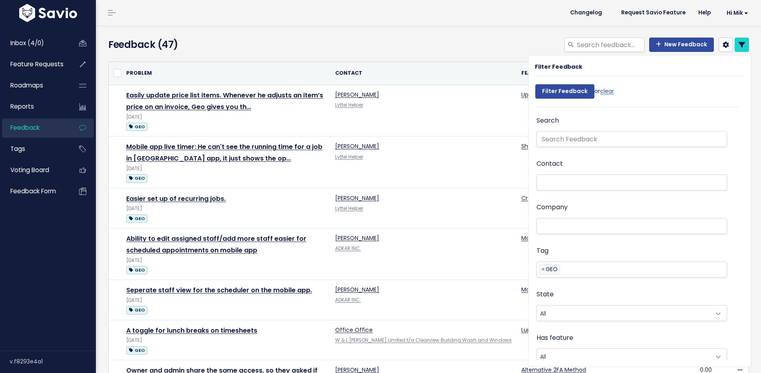
select select
click at [269, 45] on h4 "Feedback (47)" at bounding box center [211, 45] width 206 height 14
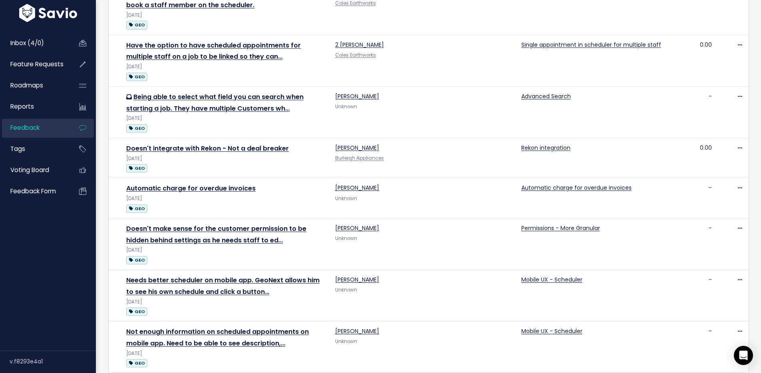
scroll to position [705, 0]
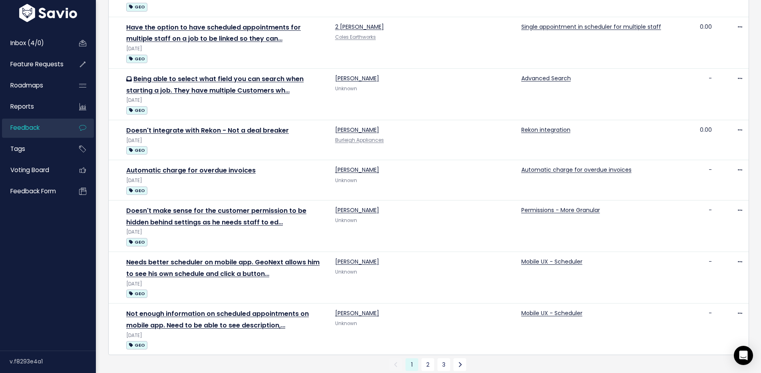
click at [135, 373] on link "Export to CSV" at bounding box center [130, 378] width 36 height 6
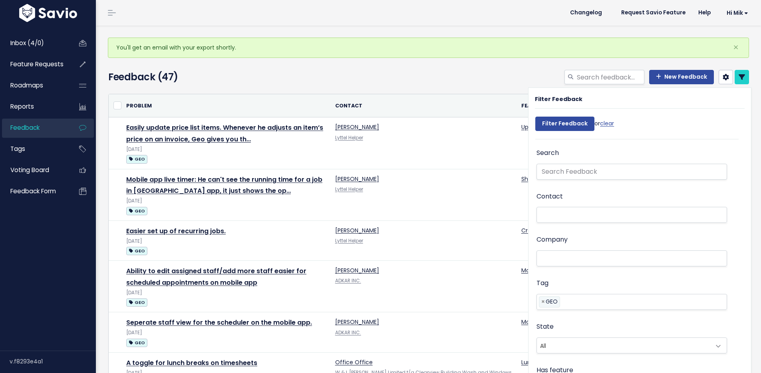
select select
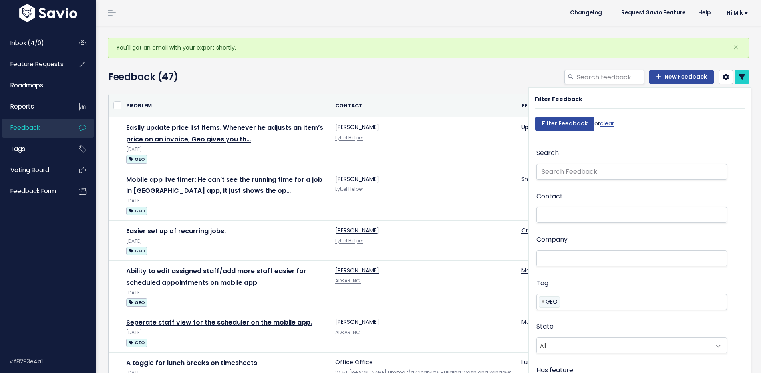
select select
click at [53, 62] on span "Feature Requests" at bounding box center [36, 64] width 53 height 8
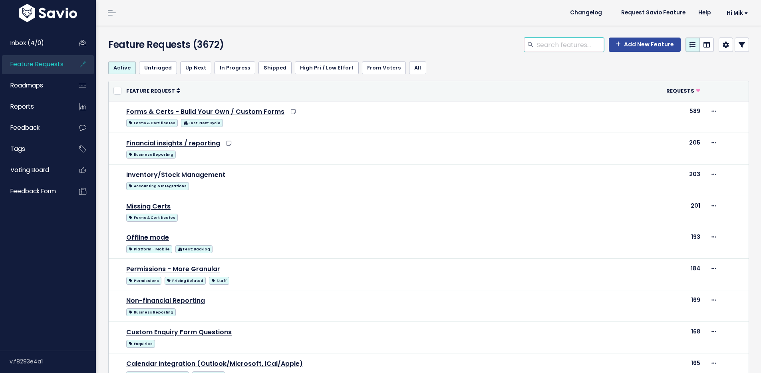
click at [564, 46] on input "search" at bounding box center [570, 45] width 68 height 14
paste input "GeoOp feedback"
click at [578, 44] on input "GeoOp feedback" at bounding box center [570, 45] width 68 height 14
type input "GeoOp feedback"
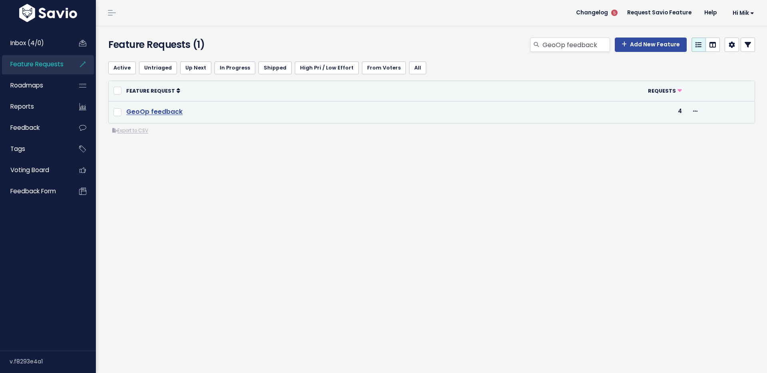
click at [139, 107] on link "GeoOp feedback" at bounding box center [154, 111] width 56 height 9
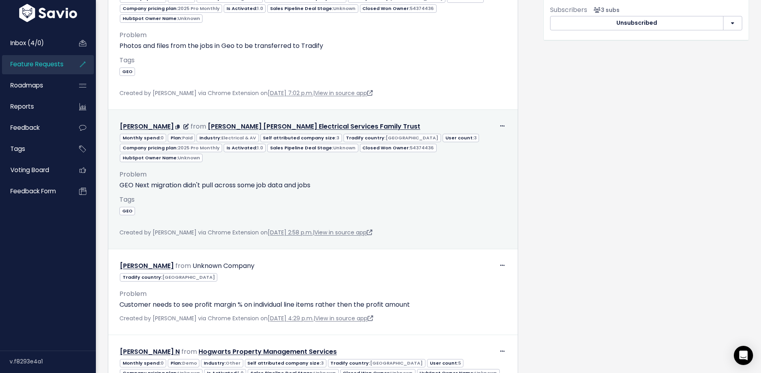
scroll to position [404, 0]
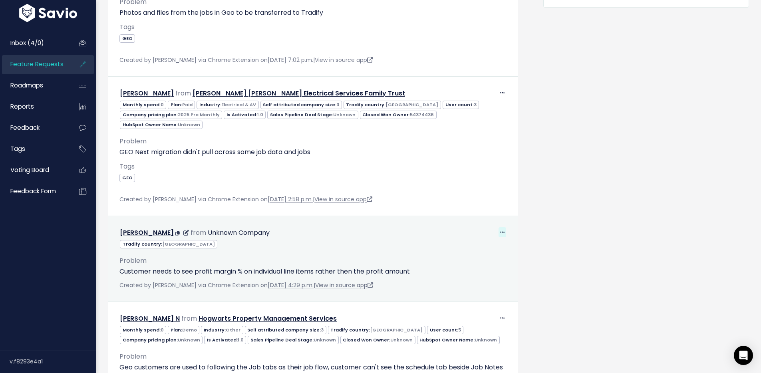
click at [500, 230] on icon at bounding box center [502, 232] width 4 height 5
click at [483, 247] on link "Edit" at bounding box center [479, 255] width 58 height 16
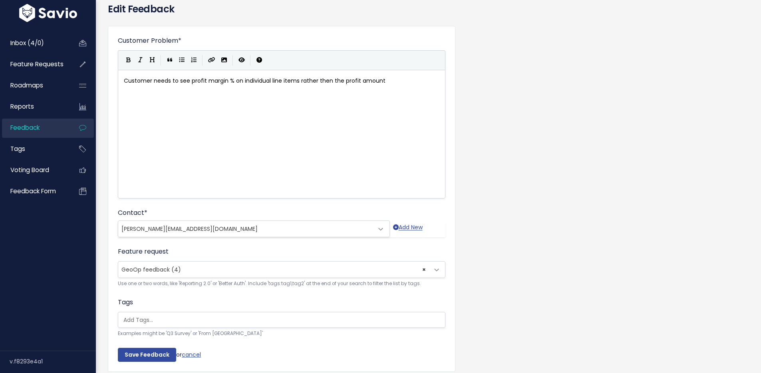
scroll to position [72, 0]
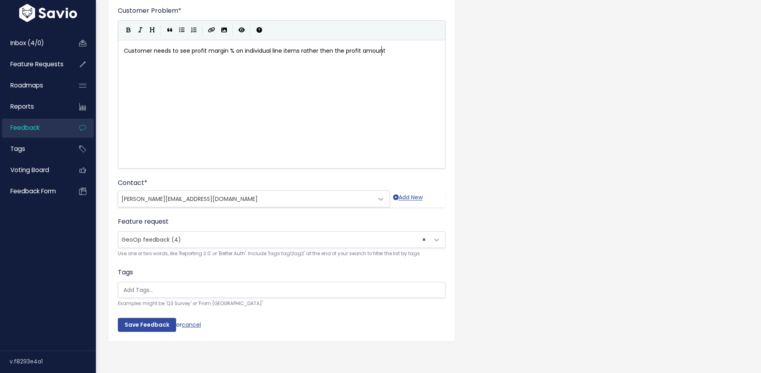
click at [205, 235] on span "× GeoOp feedback (4)" at bounding box center [273, 240] width 311 height 16
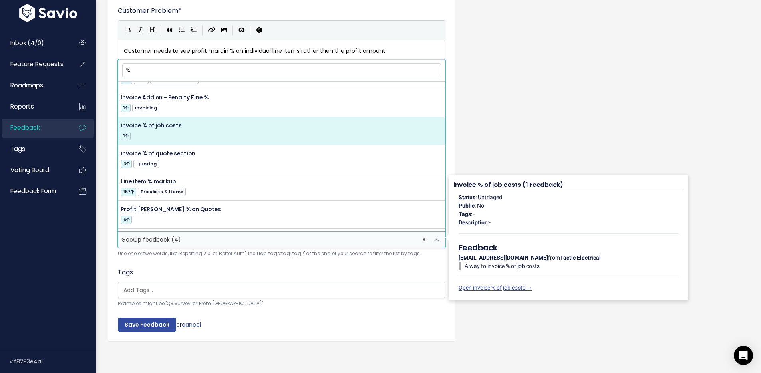
scroll to position [64, 0]
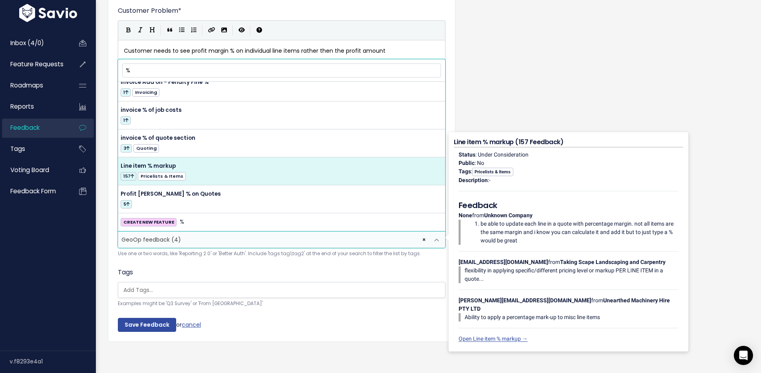
type input "%"
select select "51080"
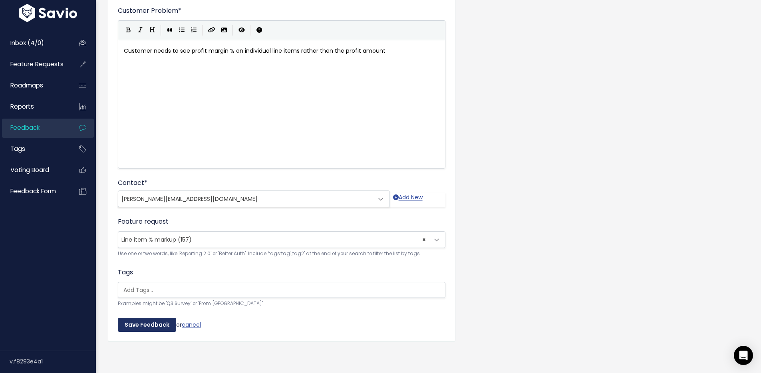
click at [141, 318] on input "Save Feedback" at bounding box center [147, 325] width 58 height 14
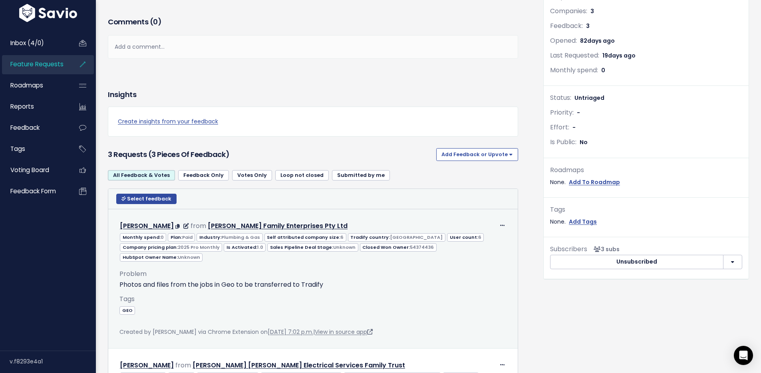
scroll to position [70, 0]
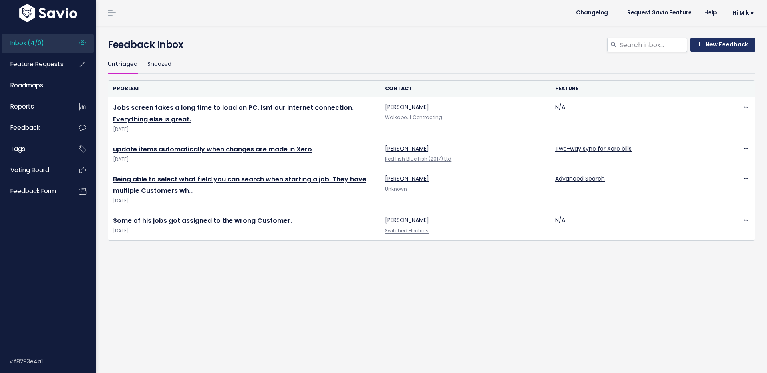
click at [711, 40] on link "New Feedback" at bounding box center [722, 45] width 65 height 14
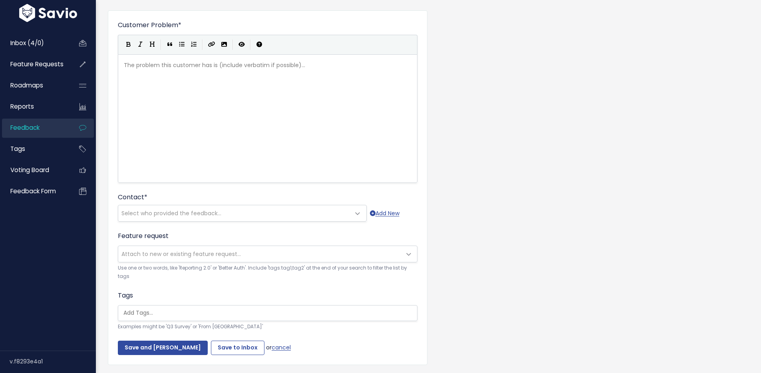
scroll to position [80, 0]
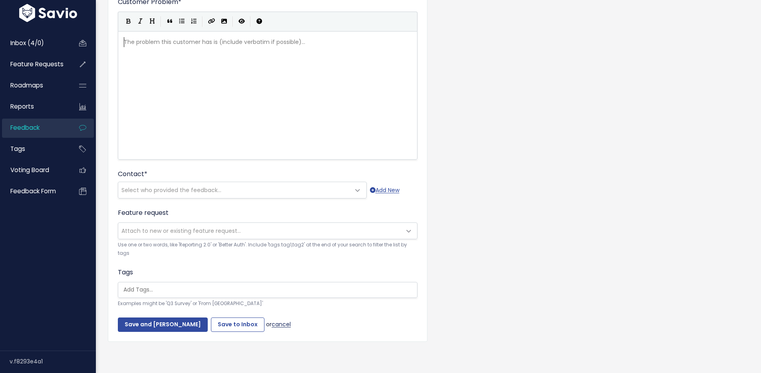
click at [272, 320] on link "cancel" at bounding box center [281, 324] width 19 height 8
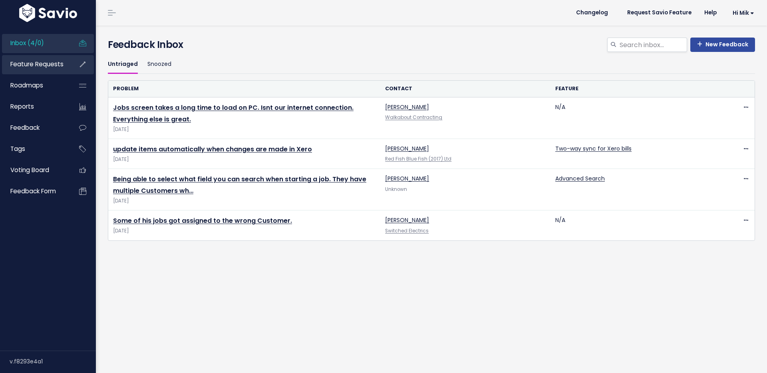
click at [49, 61] on span "Feature Requests" at bounding box center [36, 64] width 53 height 8
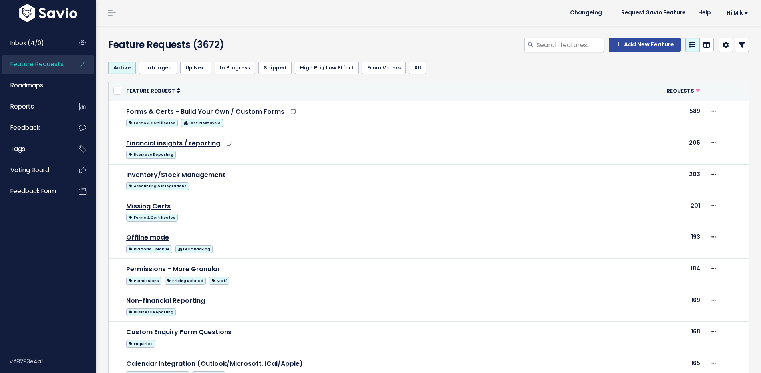
click at [41, 129] on link "Feedback" at bounding box center [34, 128] width 64 height 18
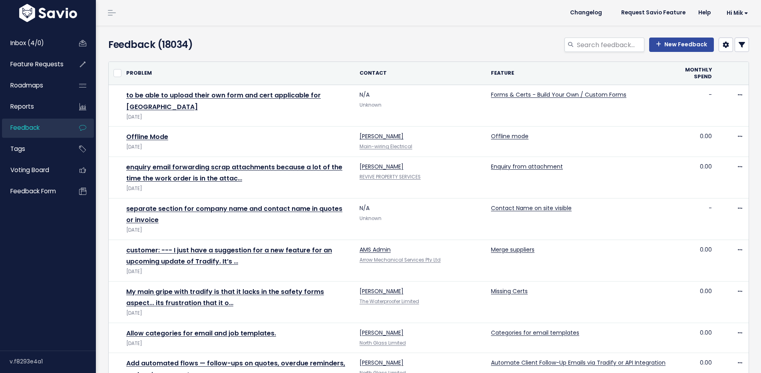
select select
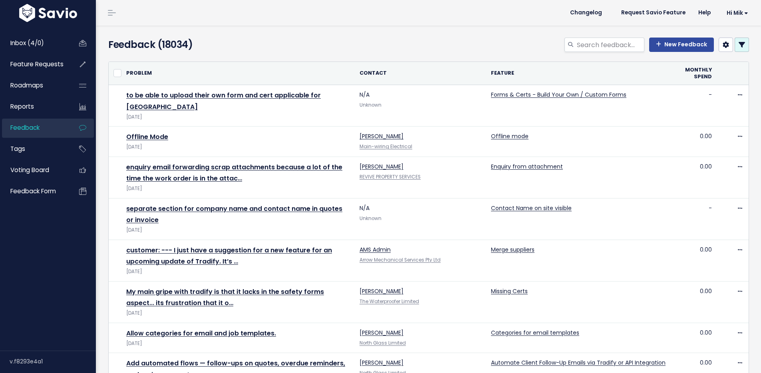
select select
click at [739, 47] on icon at bounding box center [742, 45] width 6 height 6
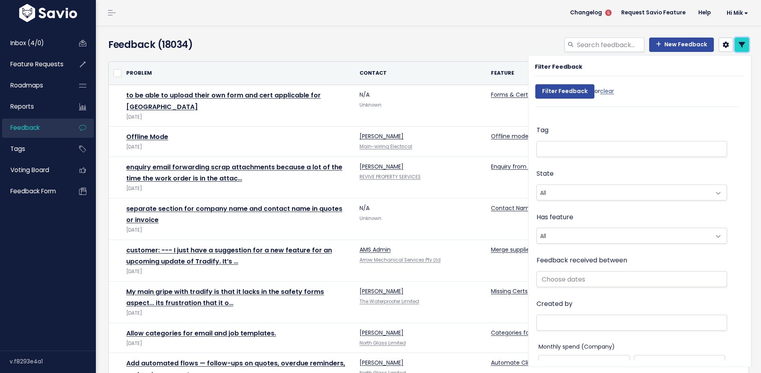
scroll to position [125, 0]
click at [576, 145] on li at bounding box center [630, 145] width 182 height 8
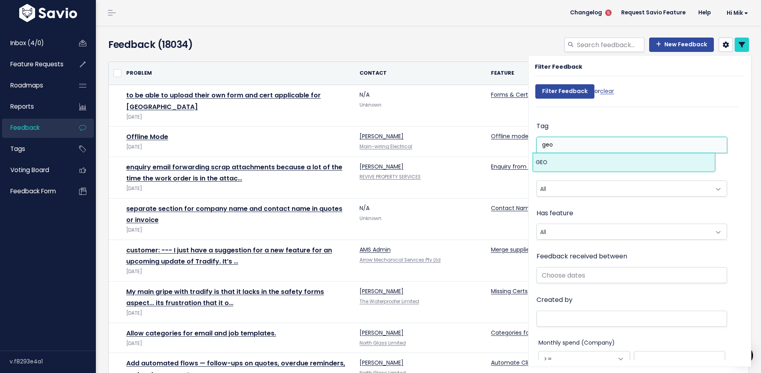
type input "geo"
select select "13383"
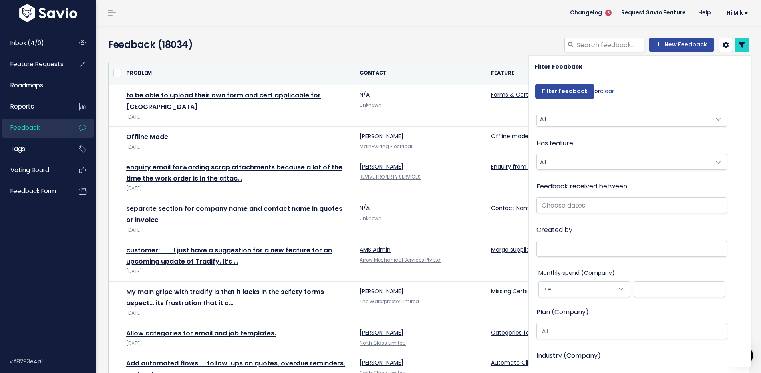
scroll to position [264, 0]
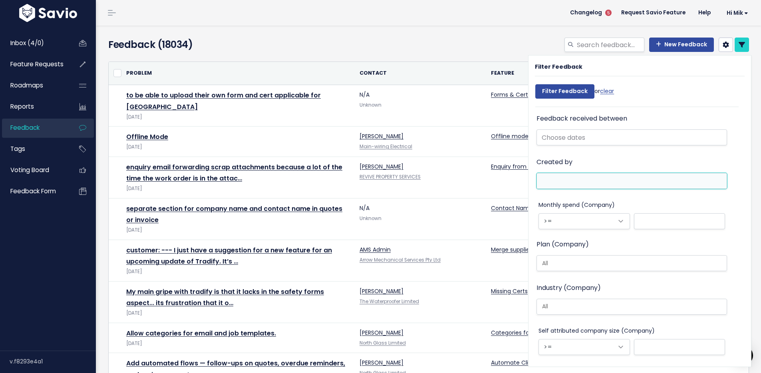
click at [576, 175] on ul at bounding box center [632, 180] width 190 height 15
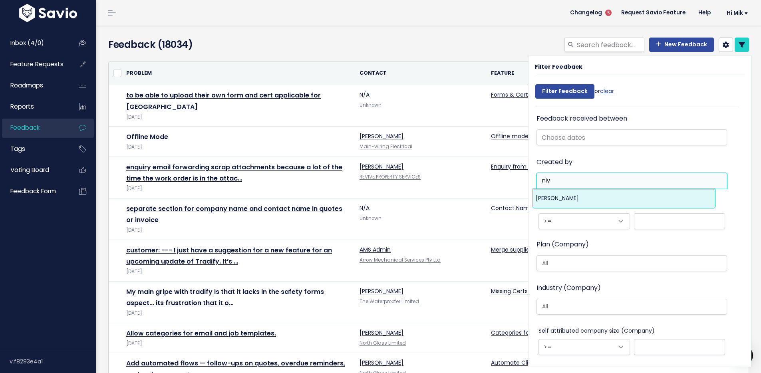
type input "niv"
select select "7388"
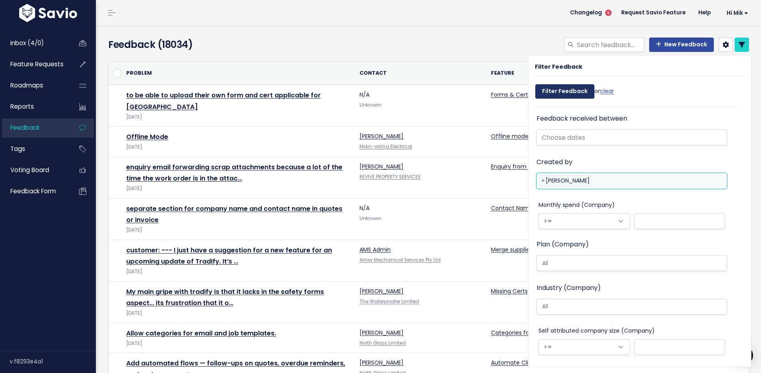
click at [568, 90] on input "Filter Feedback" at bounding box center [564, 91] width 59 height 14
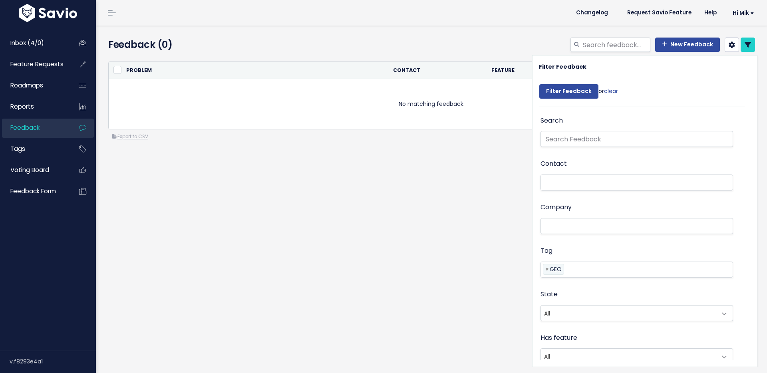
select select
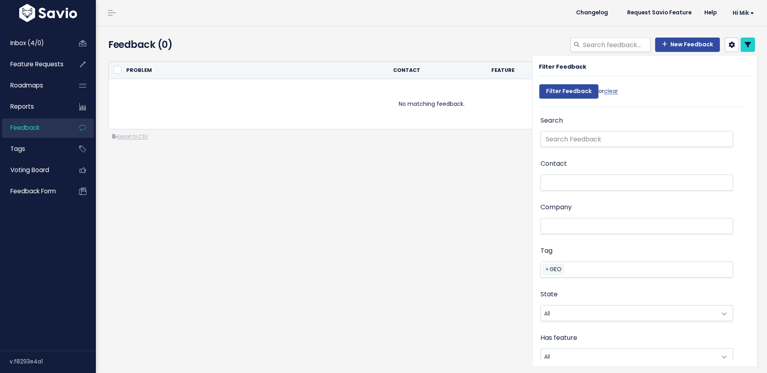
select select
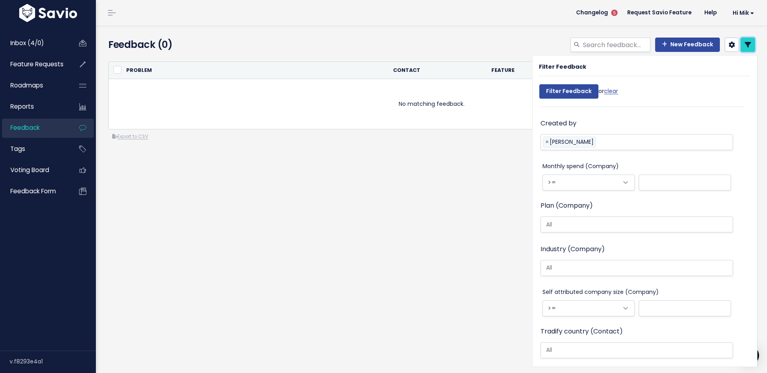
click at [746, 42] on link at bounding box center [748, 45] width 14 height 14
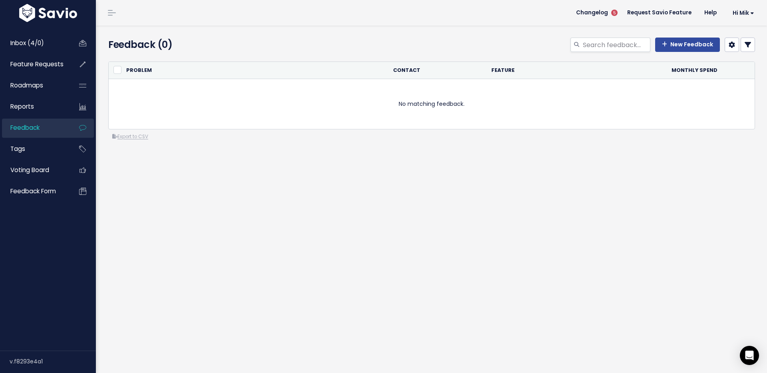
click at [287, 36] on div "Feedback (0) New Feedback" at bounding box center [430, 41] width 669 height 30
